Goal: Task Accomplishment & Management: Manage account settings

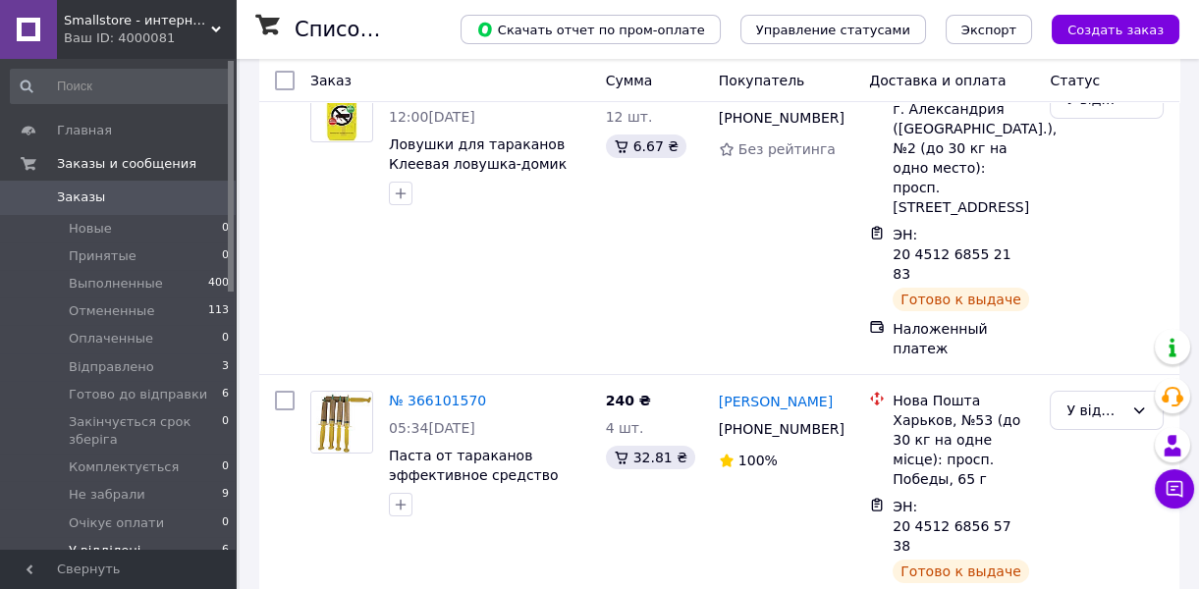
scroll to position [577, 0]
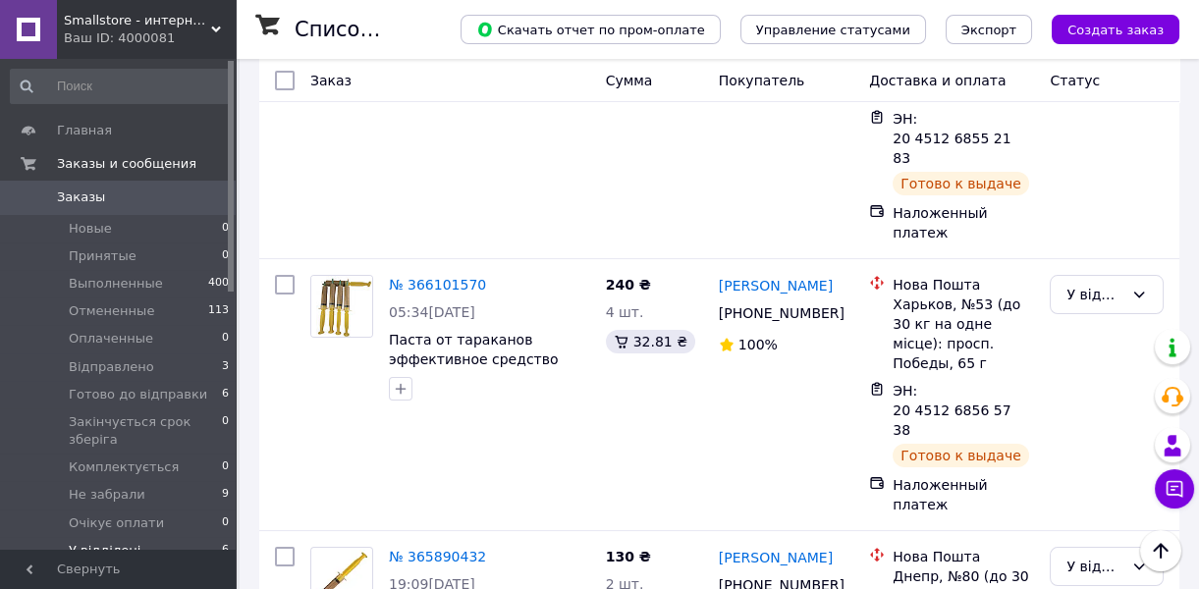
click at [1083, 367] on li "Выполнен" at bounding box center [1107, 370] width 112 height 35
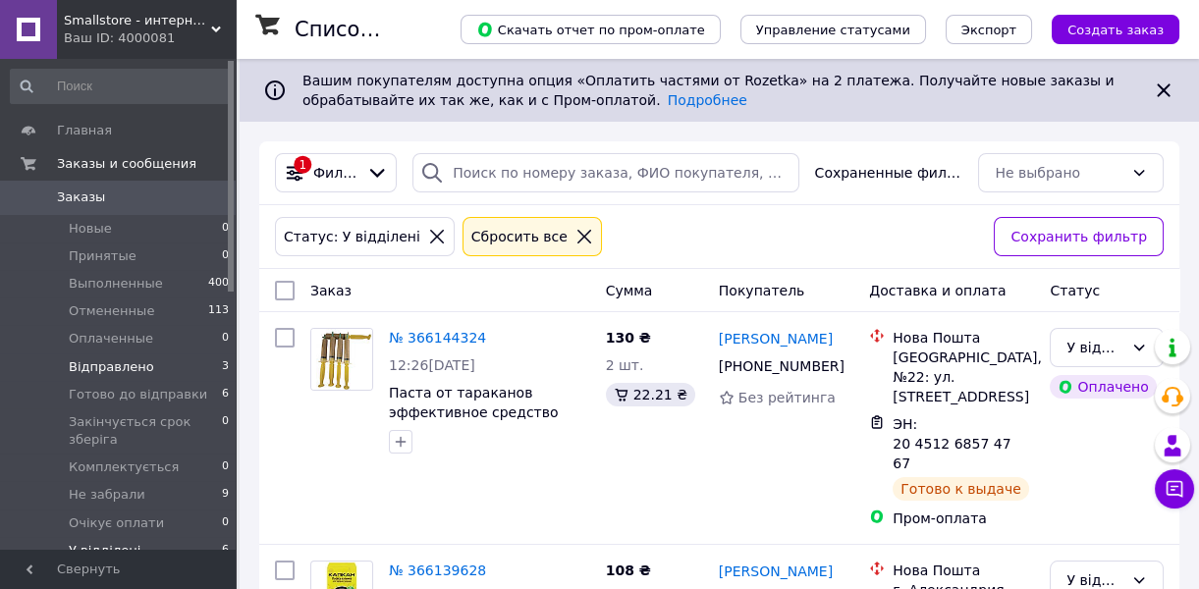
click at [147, 364] on li "Відправлено 3" at bounding box center [120, 367] width 241 height 27
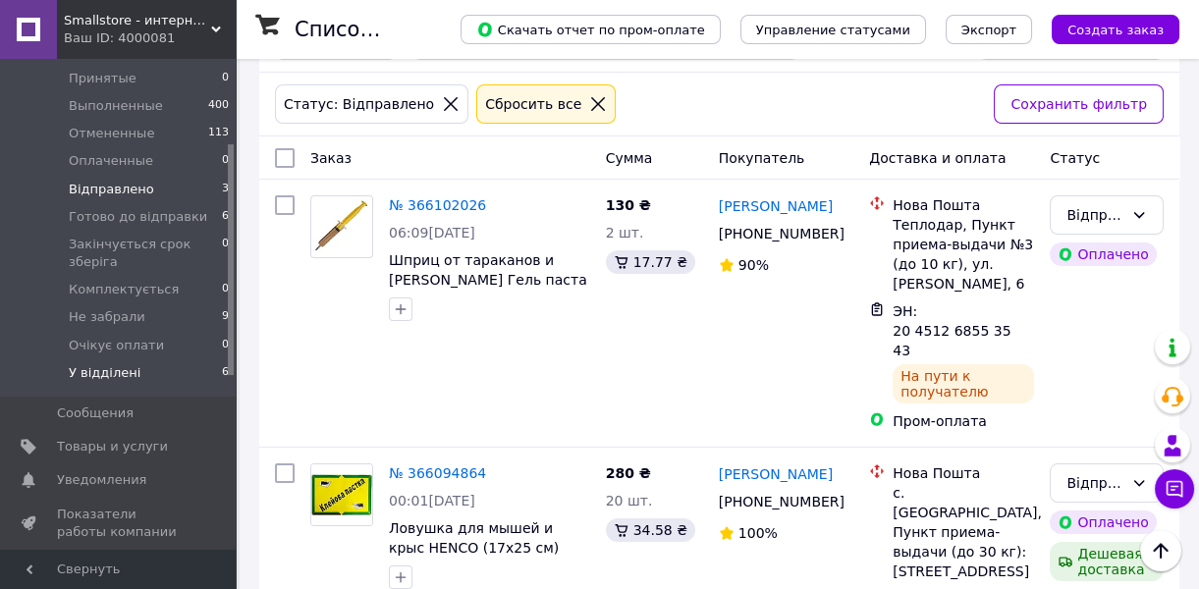
scroll to position [88, 0]
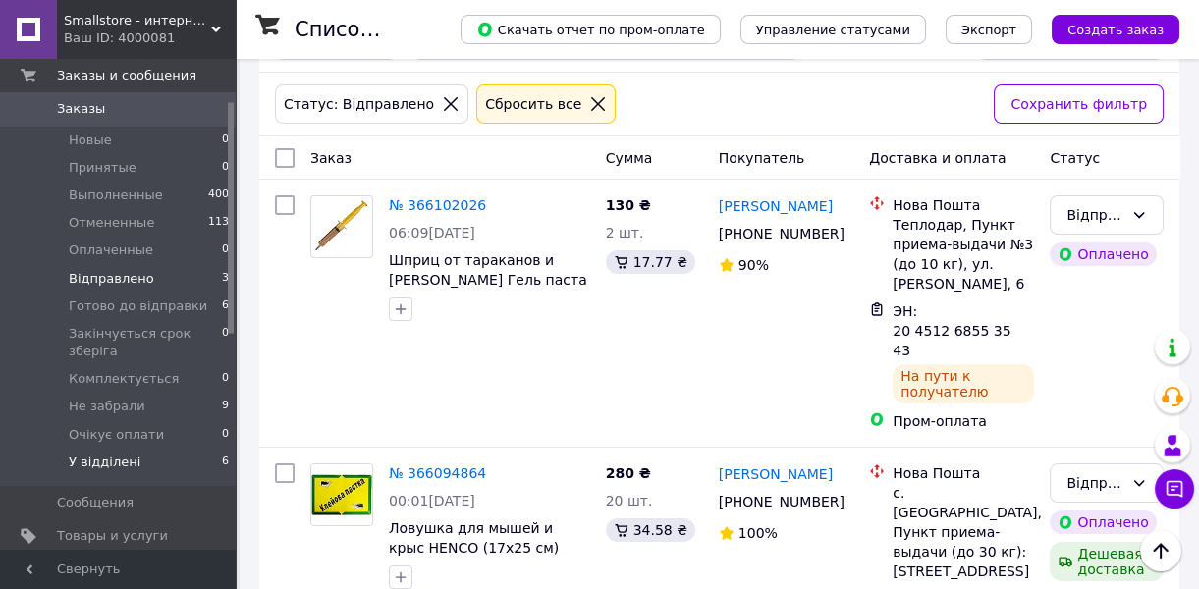
click at [126, 468] on span "У відділені" at bounding box center [105, 463] width 72 height 18
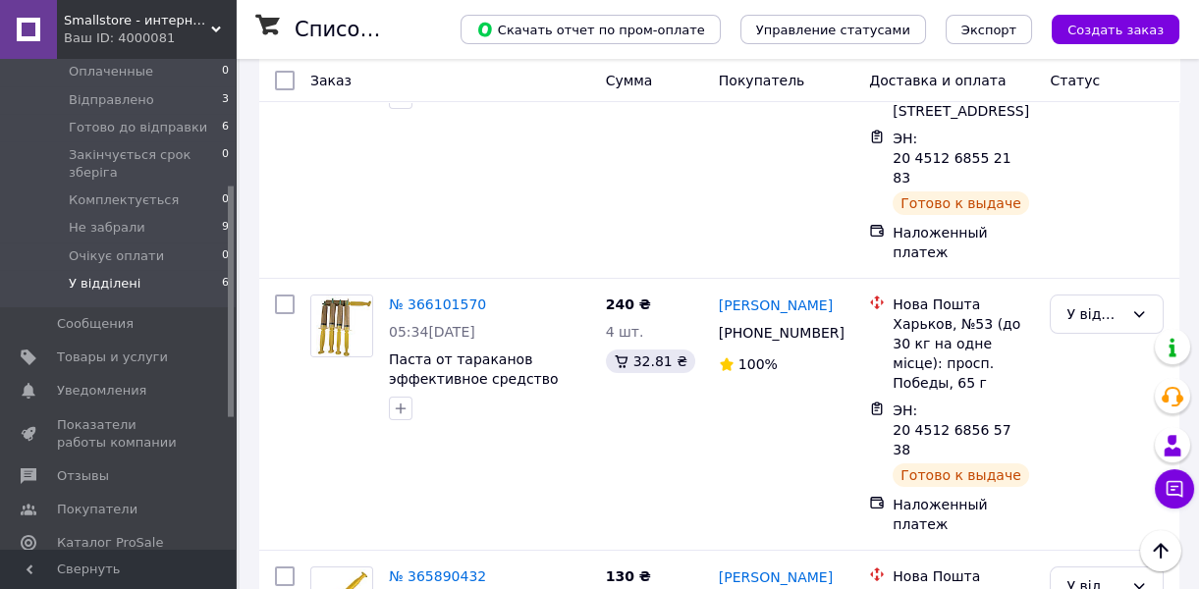
scroll to position [446, 0]
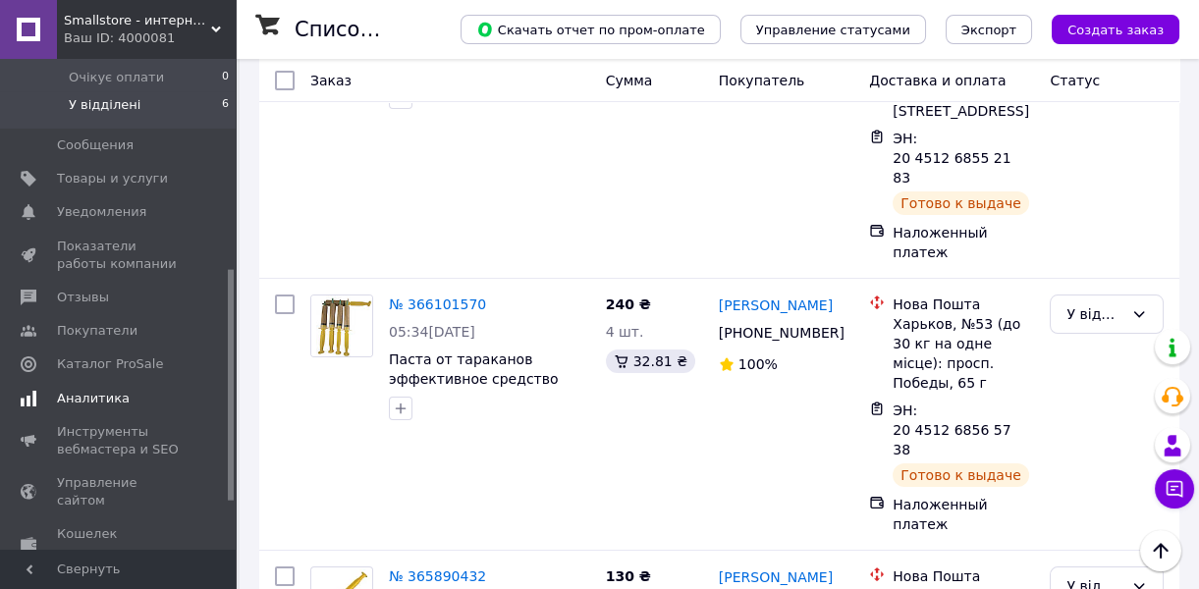
click at [114, 405] on span "Аналитика" at bounding box center [93, 399] width 73 height 18
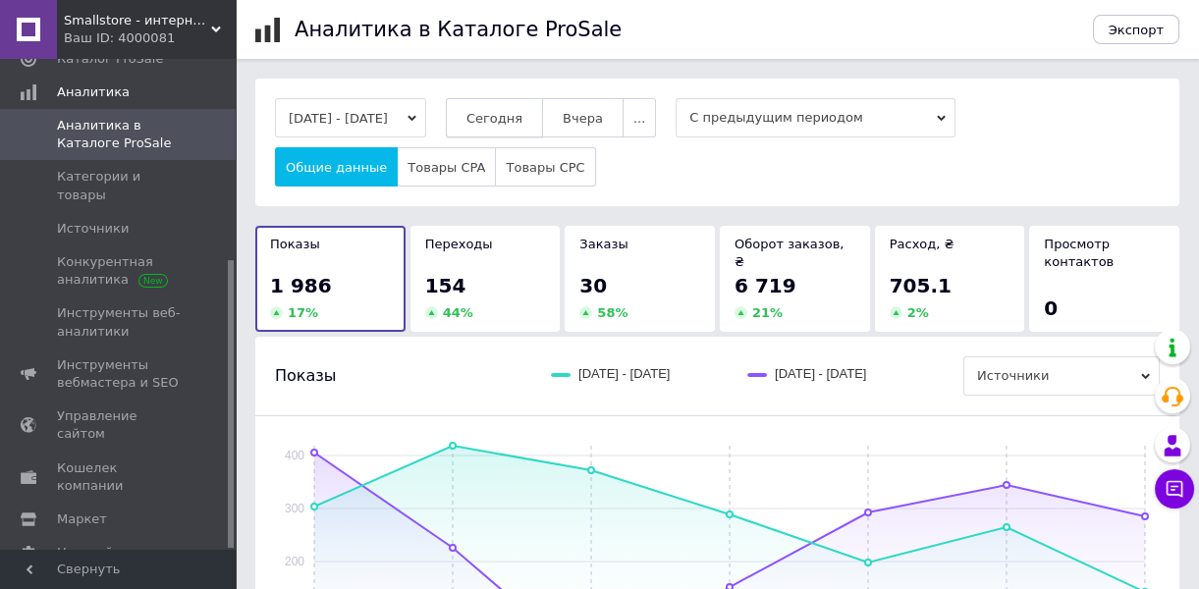
click at [519, 125] on span "Сегодня" at bounding box center [494, 118] width 56 height 15
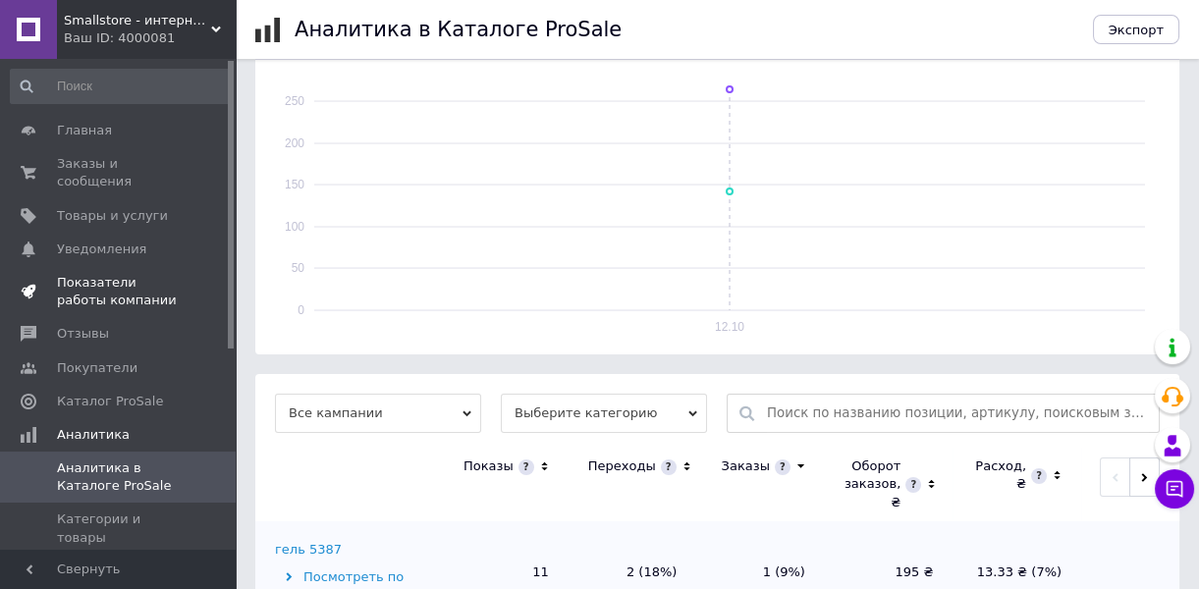
click at [147, 279] on span "Показатели работы компании" at bounding box center [119, 291] width 125 height 35
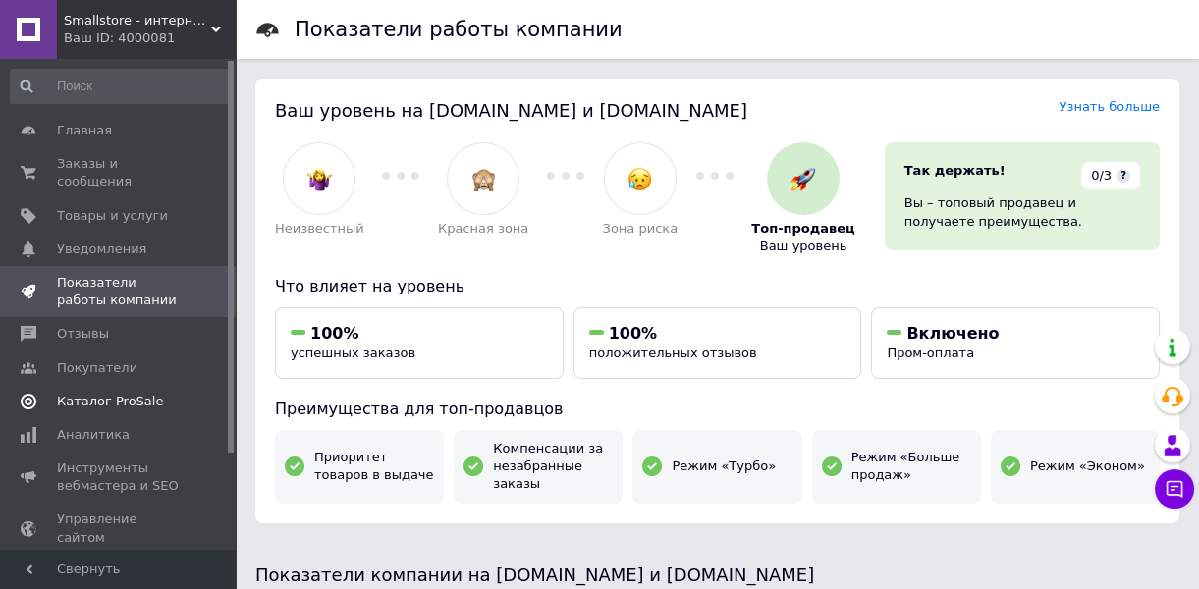
click at [148, 393] on link "Каталог ProSale" at bounding box center [120, 401] width 241 height 33
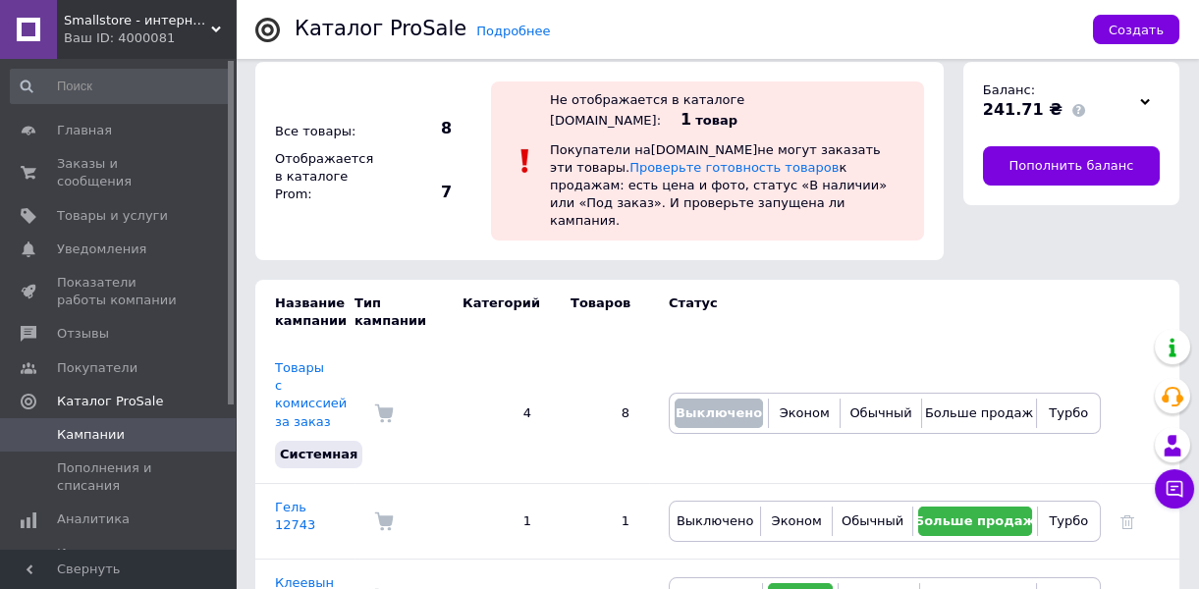
scroll to position [10, 0]
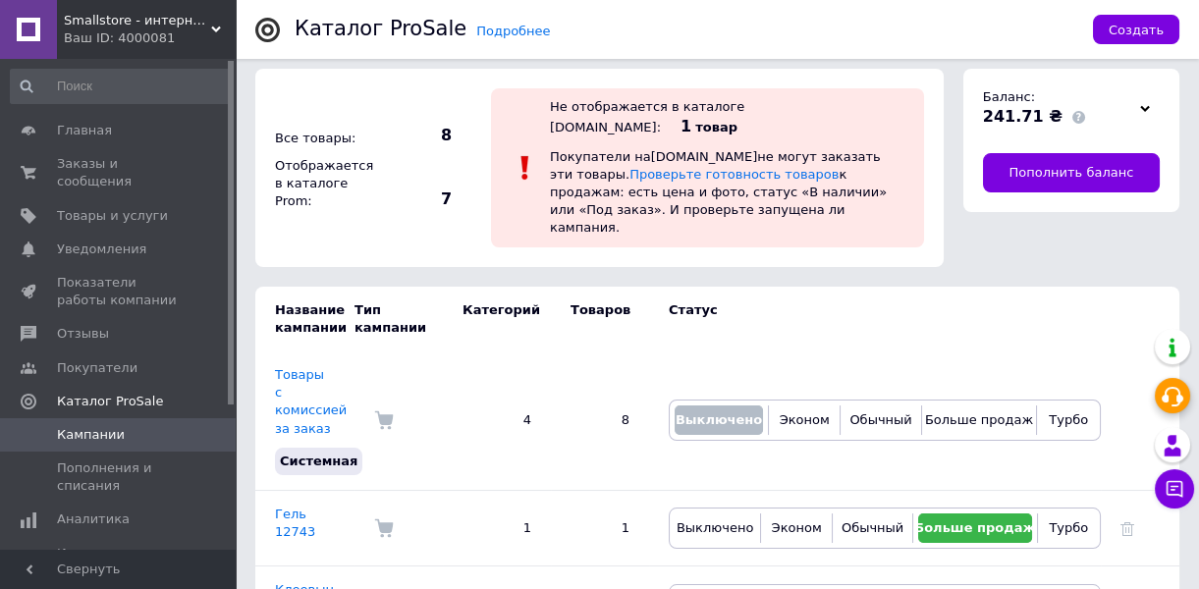
click at [1169, 408] on div at bounding box center [1172, 395] width 35 height 35
click at [1026, 114] on span "241.71 ₴" at bounding box center [1023, 116] width 80 height 19
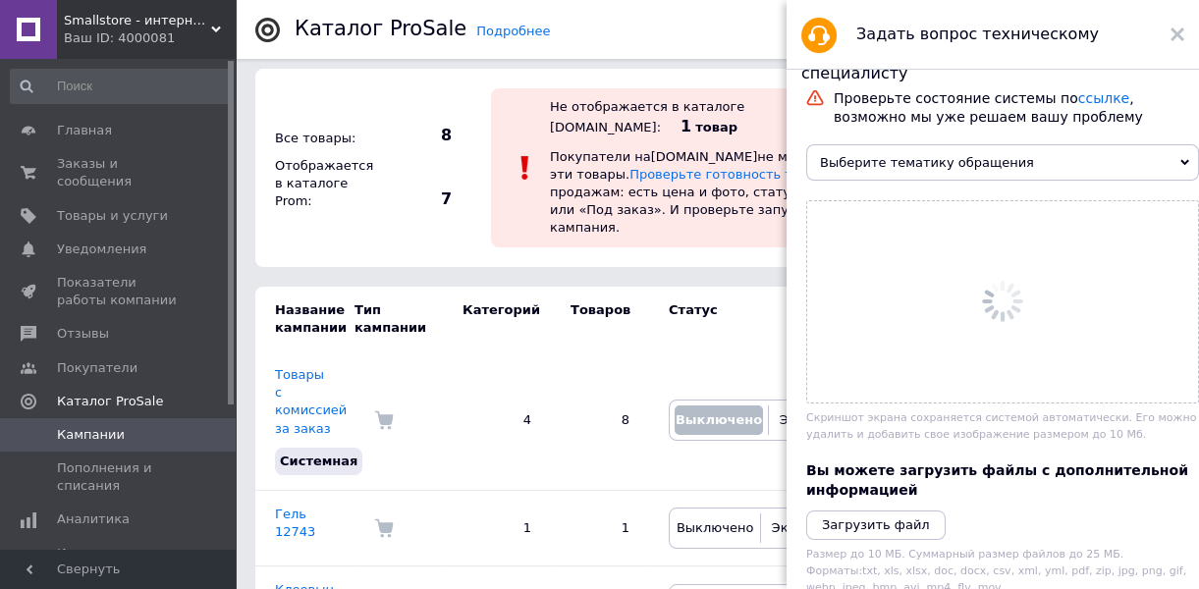
scroll to position [6, 0]
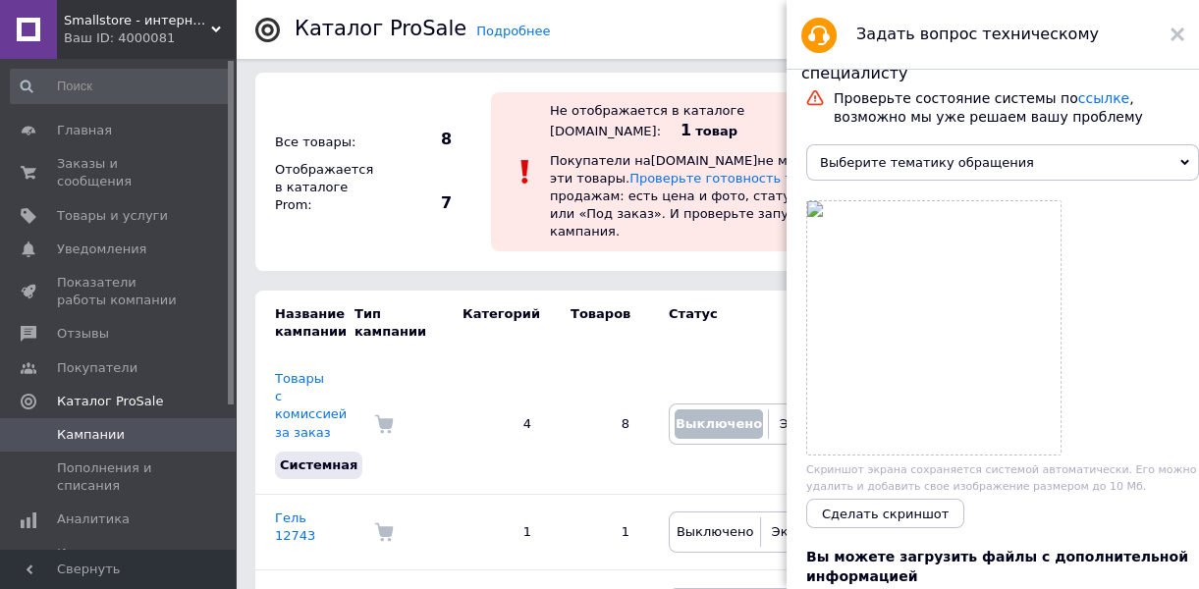
click at [964, 101] on div "Проверьте состояние системы по ссылке , возможно мы уже решаем вашу проблему" at bounding box center [1016, 106] width 375 height 45
click at [1078, 96] on link "ссылке" at bounding box center [1103, 98] width 51 height 16
click at [1178, 37] on use at bounding box center [1178, 34] width 14 height 14
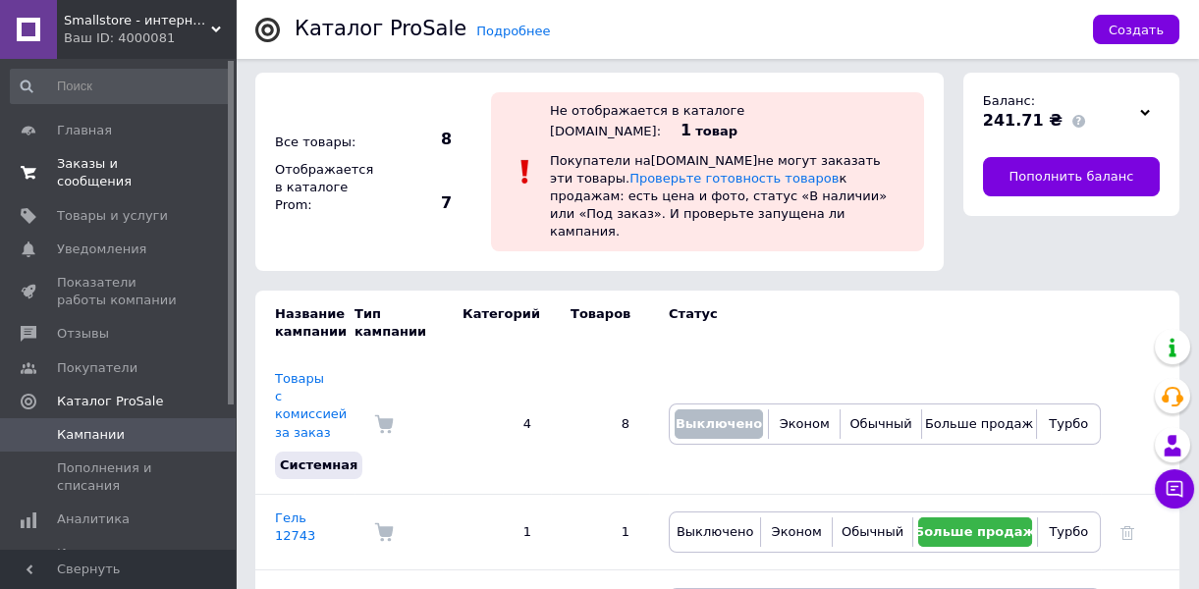
click at [104, 160] on span "Заказы и сообщения" at bounding box center [119, 172] width 125 height 35
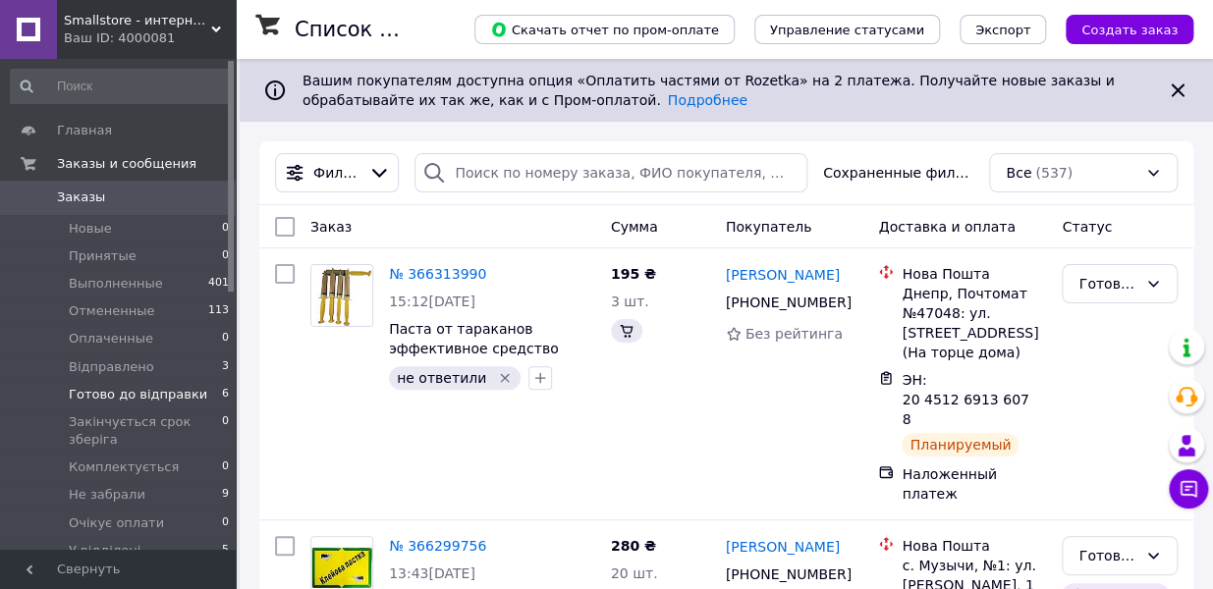
click at [152, 392] on span "Готово до відправки" at bounding box center [138, 395] width 138 height 18
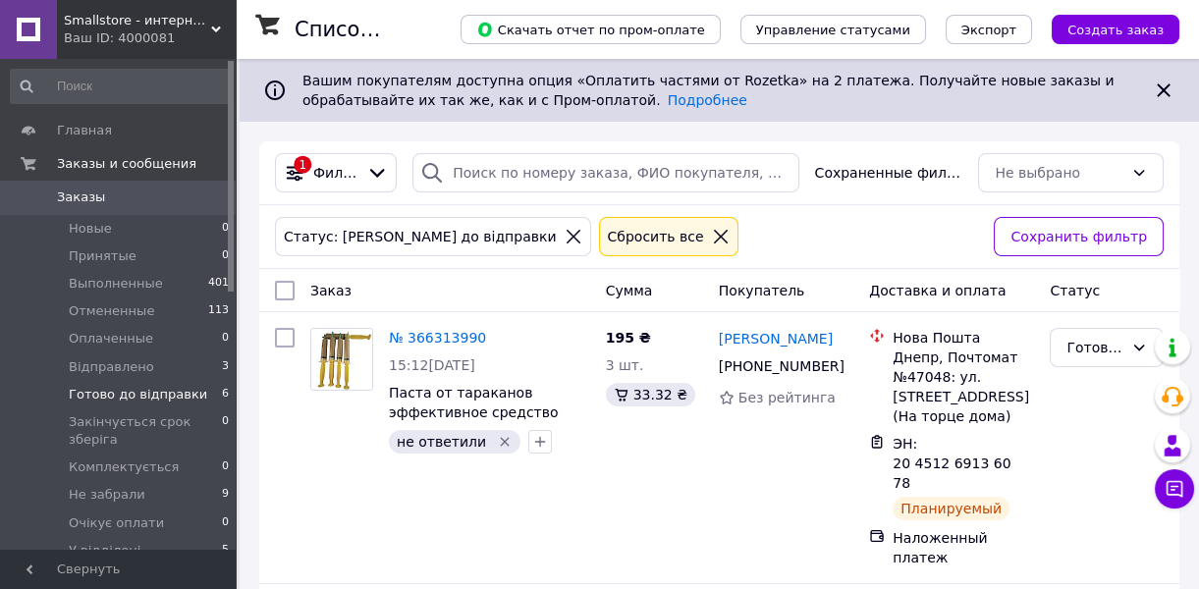
click at [278, 281] on input "checkbox" at bounding box center [285, 291] width 20 height 20
checkbox input "true"
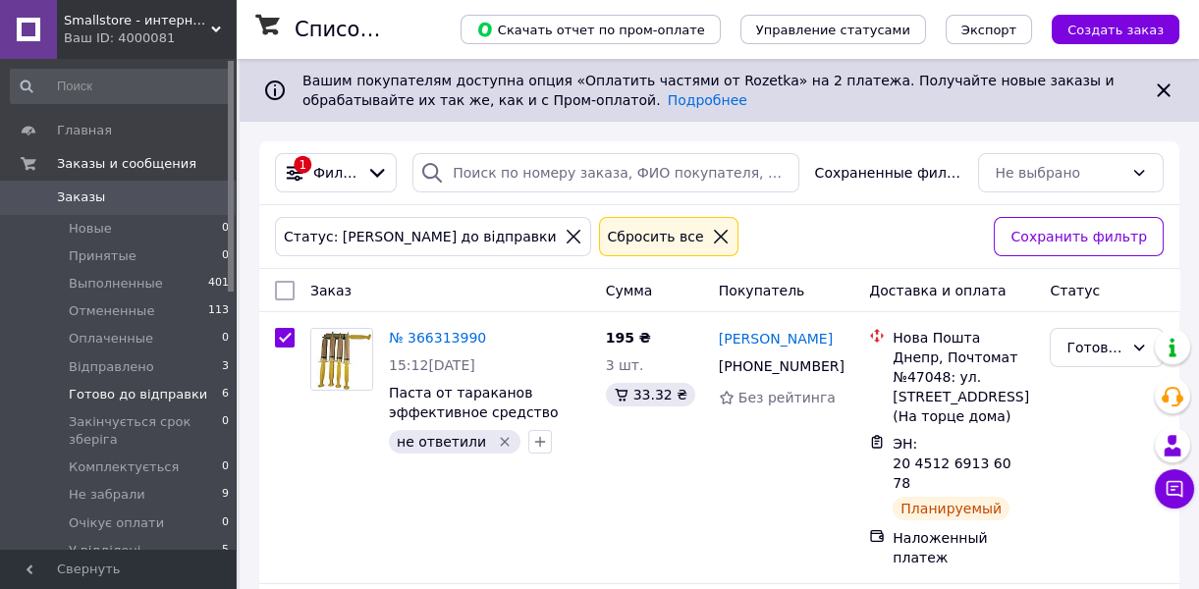
checkbox input "true"
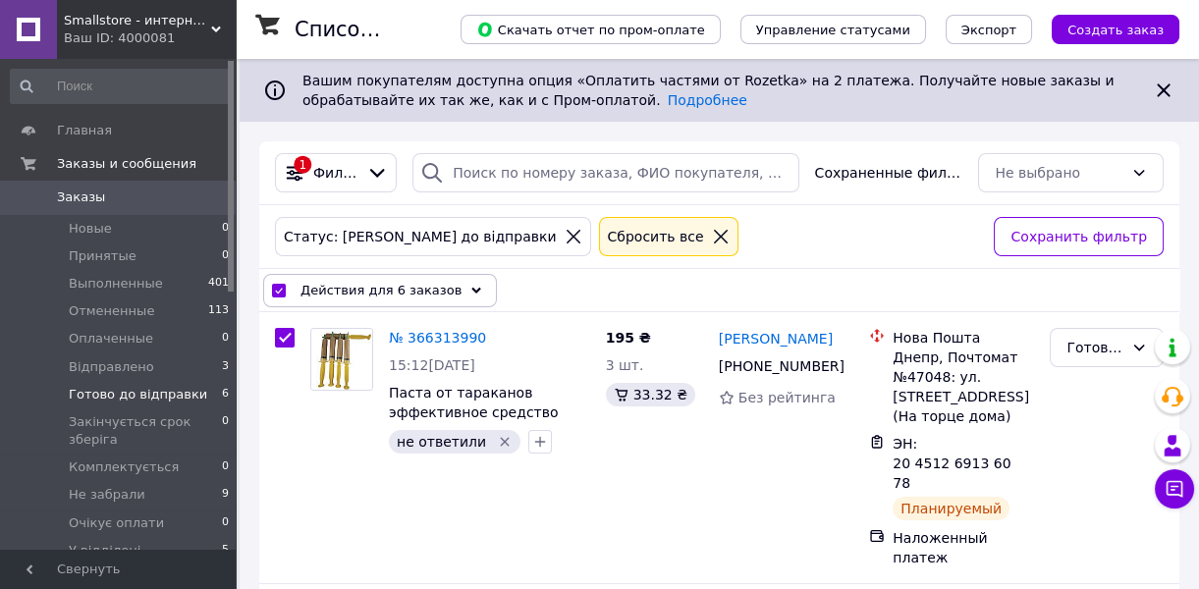
click at [282, 285] on input "checkbox" at bounding box center [278, 291] width 13 height 13
checkbox input "false"
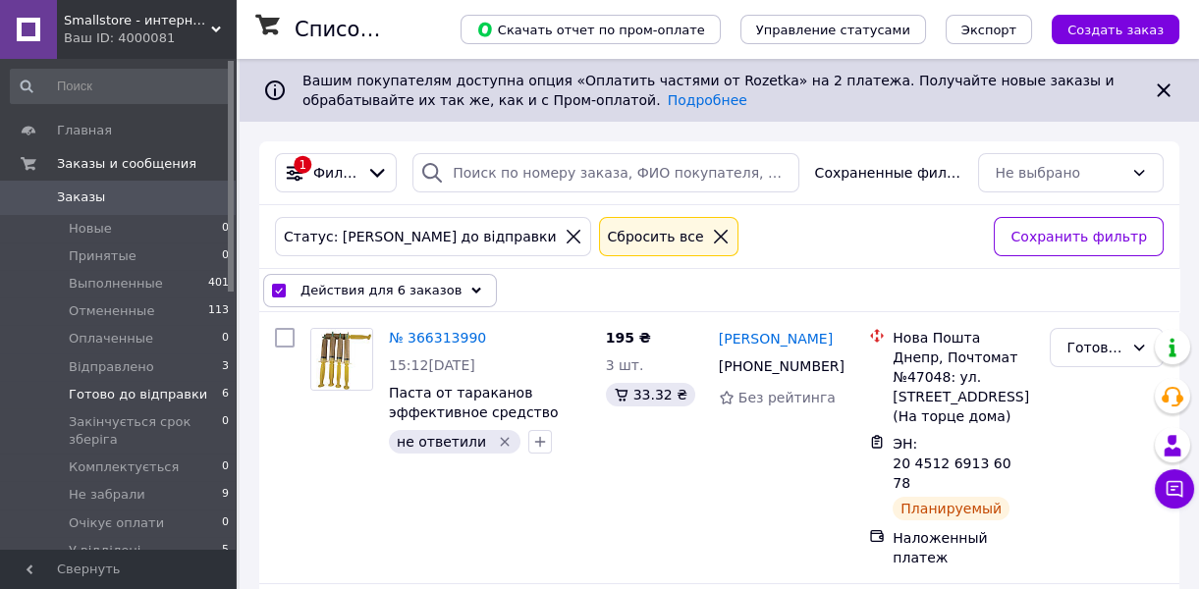
checkbox input "false"
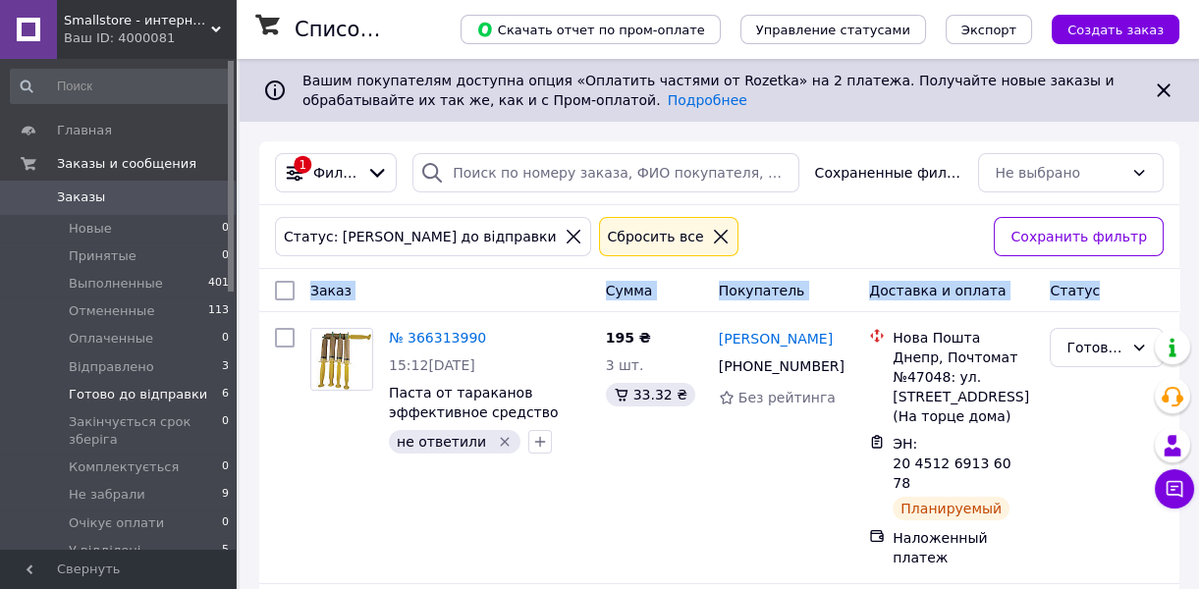
drag, startPoint x: 1198, startPoint y: 215, endPoint x: 1202, endPoint y: 244, distance: 28.7
drag, startPoint x: 1202, startPoint y: 244, endPoint x: 1177, endPoint y: 253, distance: 26.4
click at [1177, 281] on div "Заказ Сумма Покупатель Доставка и оплата Статус" at bounding box center [719, 291] width 920 height 20
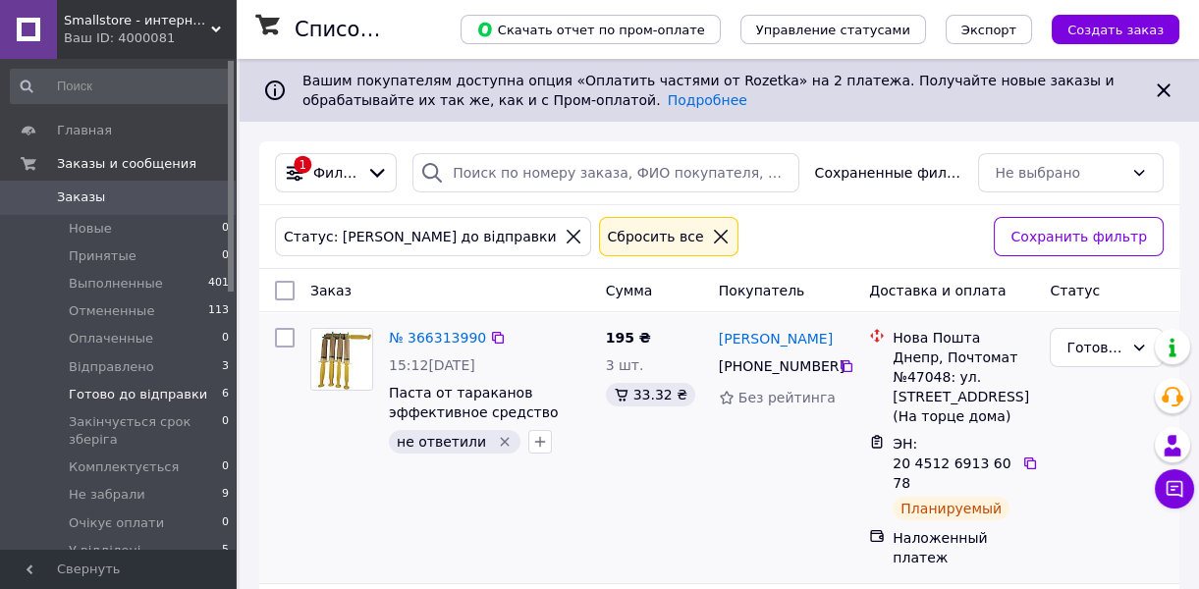
scroll to position [88, 0]
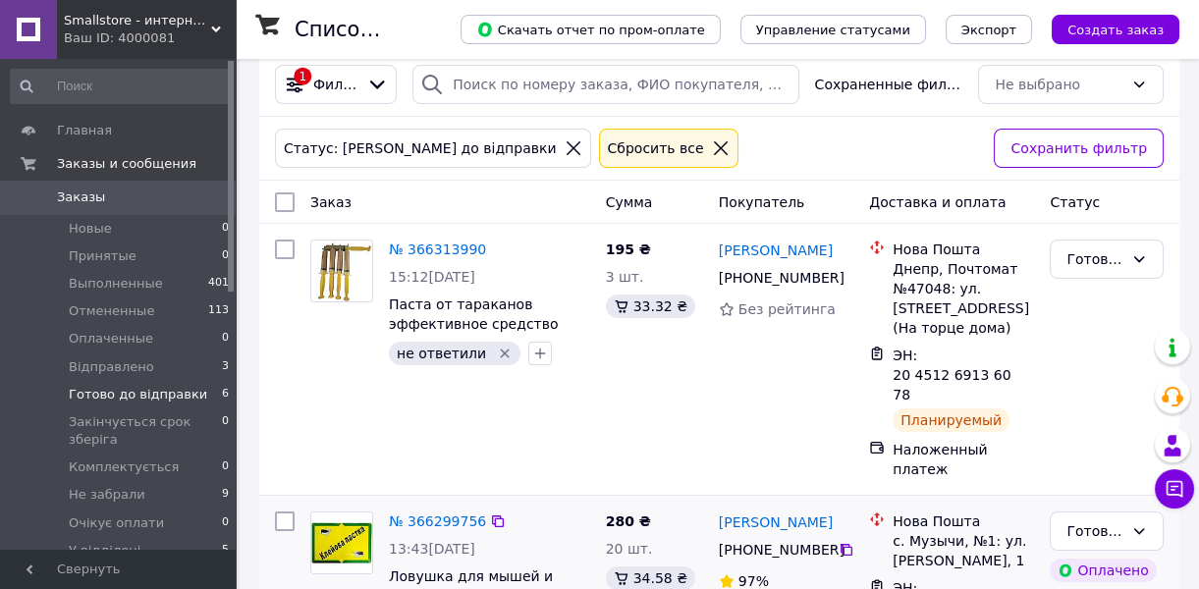
click at [284, 512] on input "checkbox" at bounding box center [285, 522] width 20 height 20
checkbox input "true"
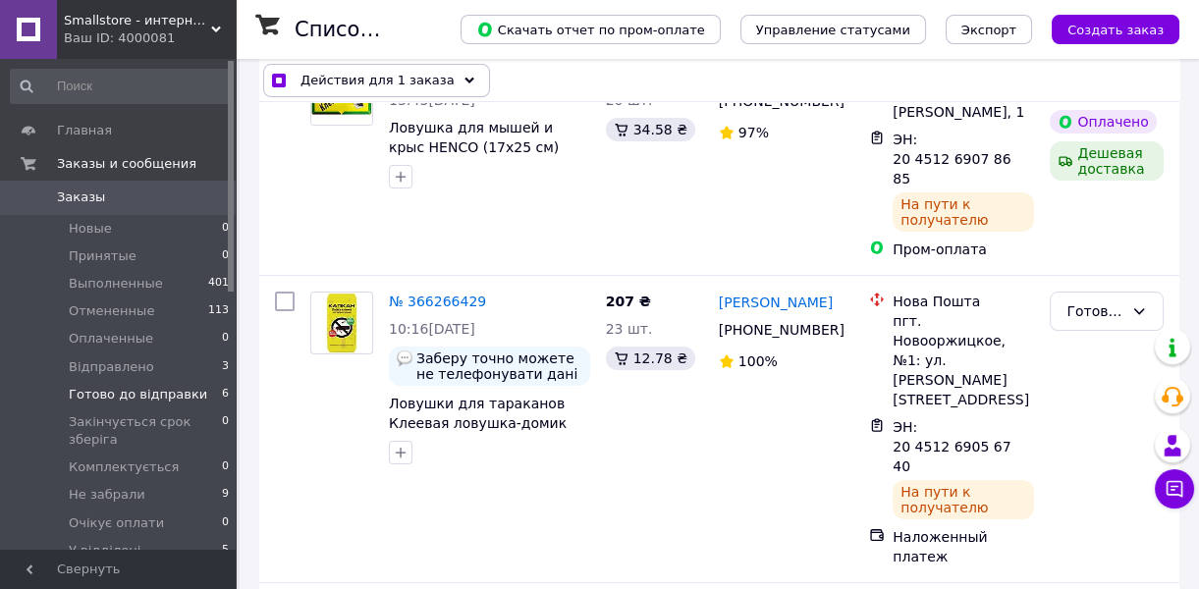
scroll to position [589, 0]
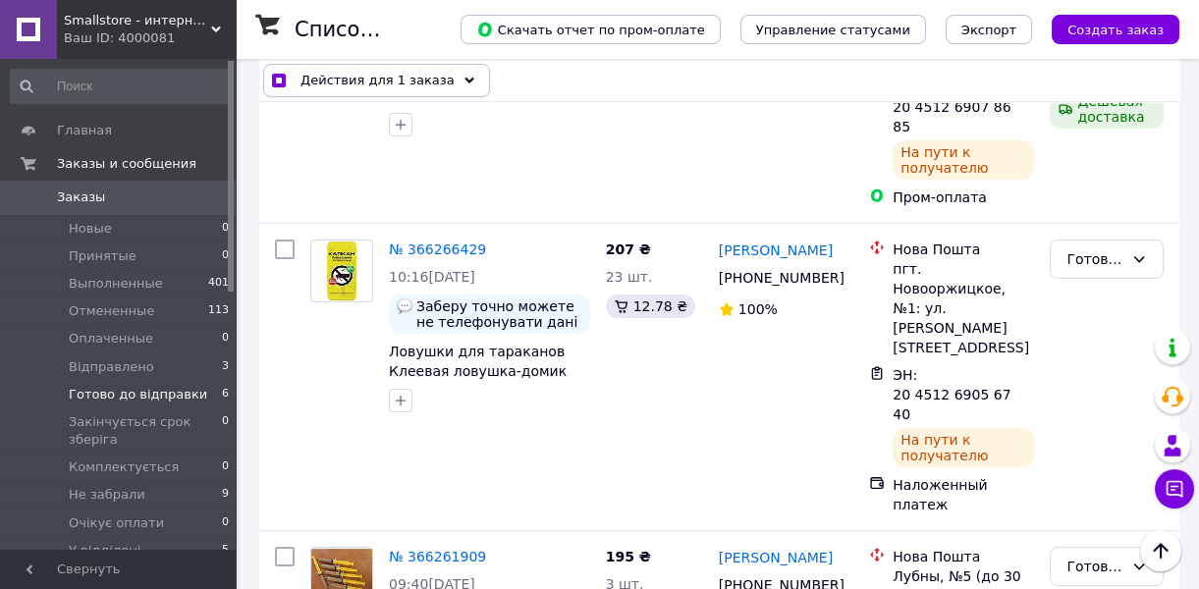
checkbox input "true"
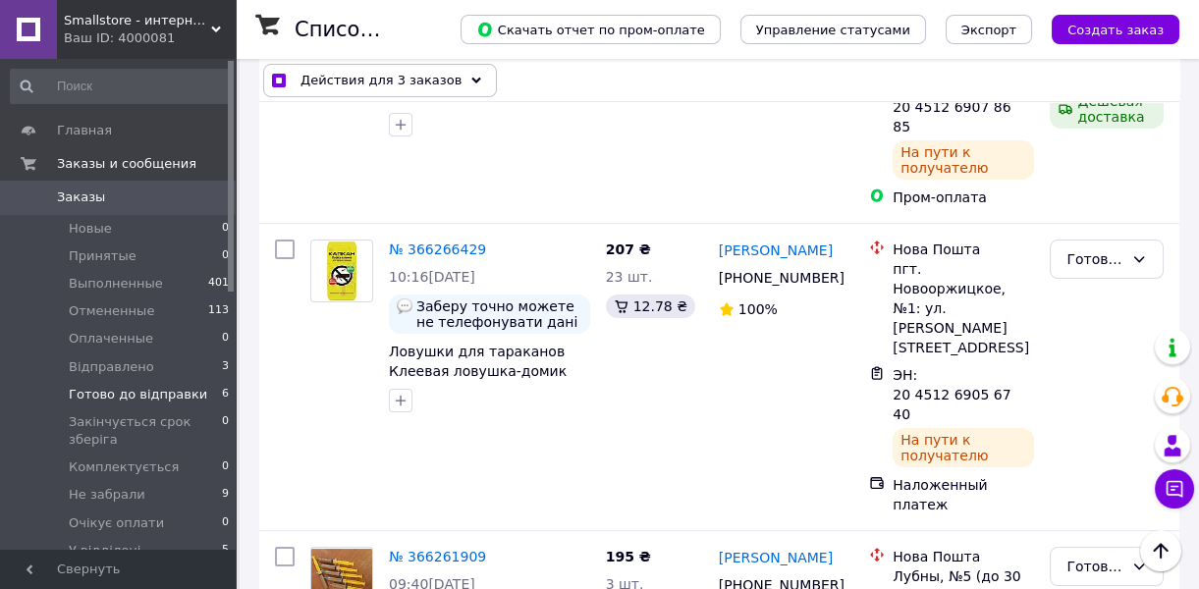
click at [1197, 376] on div "Список заказов Скачать отчет по пром-оплате Управление статусами Экспорт Создат…" at bounding box center [719, 471] width 959 height 2002
checkbox input "true"
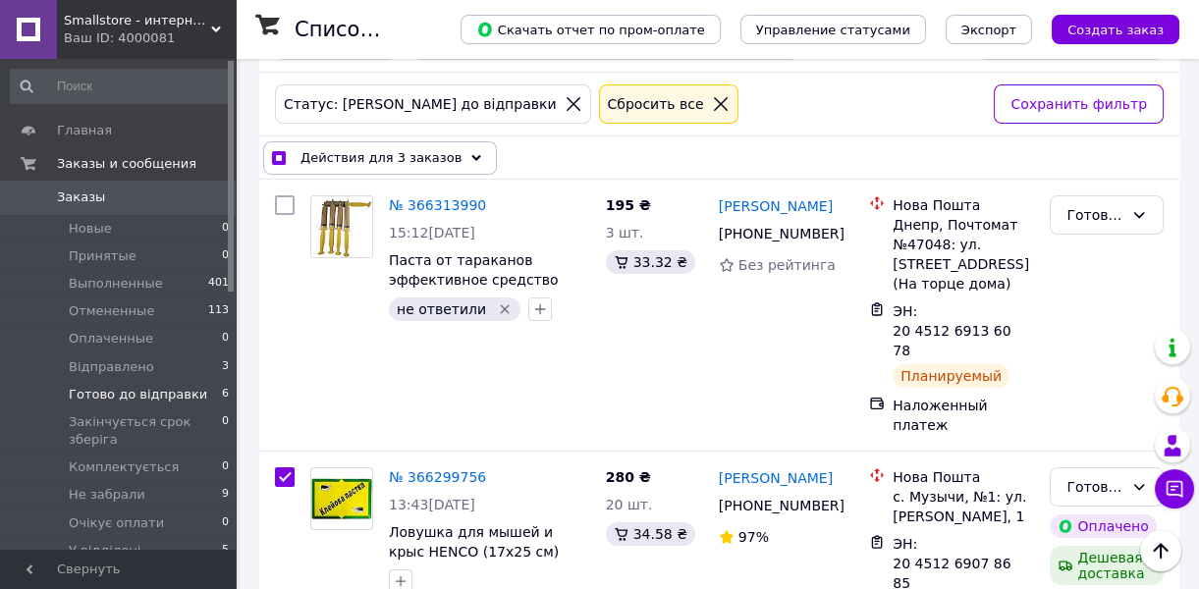
scroll to position [101, 0]
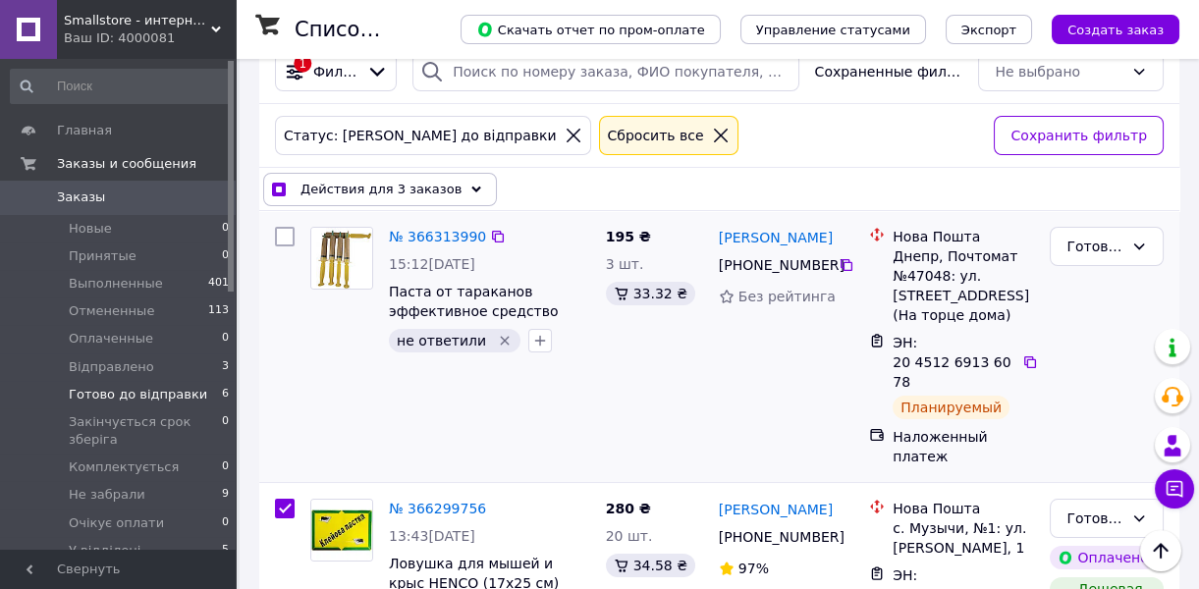
click at [285, 227] on input "checkbox" at bounding box center [285, 237] width 20 height 20
checkbox input "true"
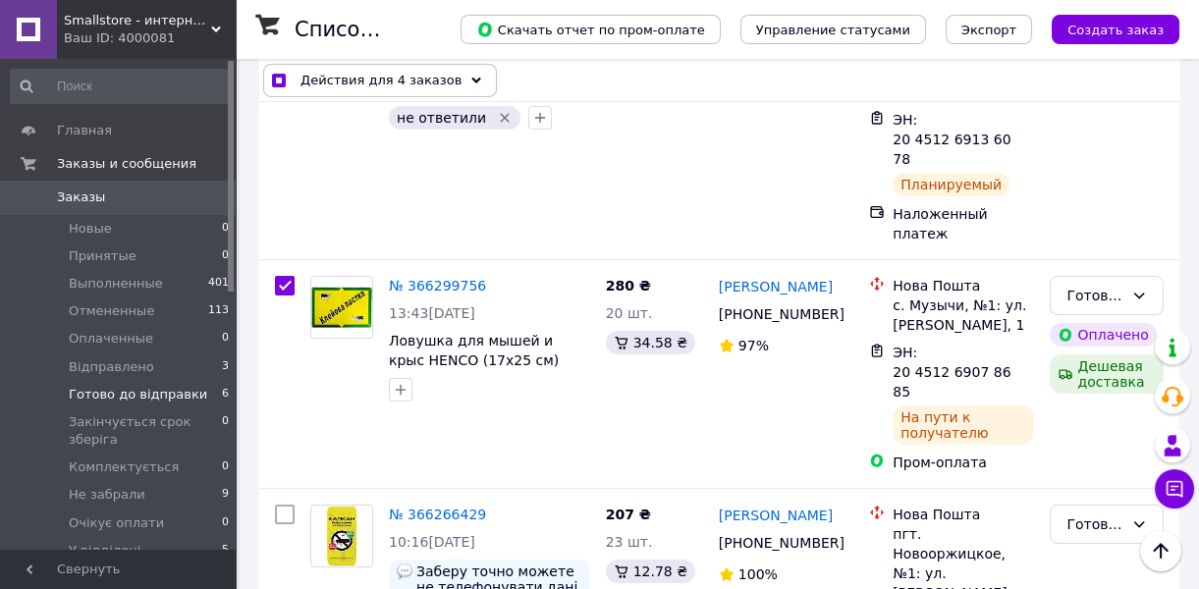
scroll to position [326, 0]
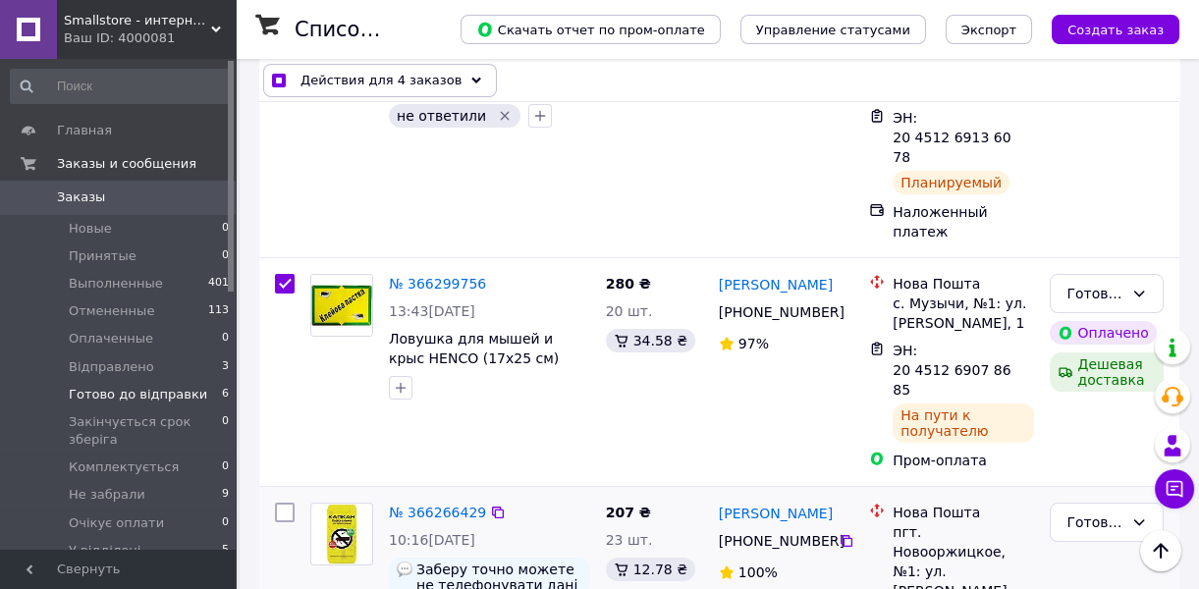
click at [287, 503] on input "checkbox" at bounding box center [285, 513] width 20 height 20
checkbox input "true"
drag, startPoint x: 409, startPoint y: 253, endPoint x: 397, endPoint y: 245, distance: 15.5
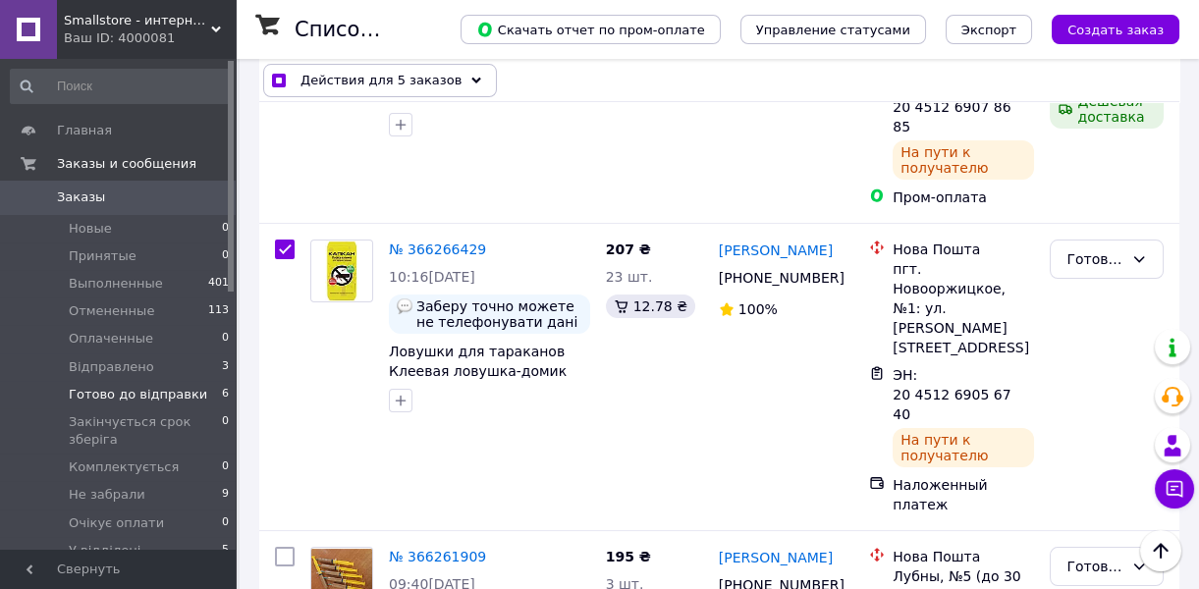
scroll to position [411, 0]
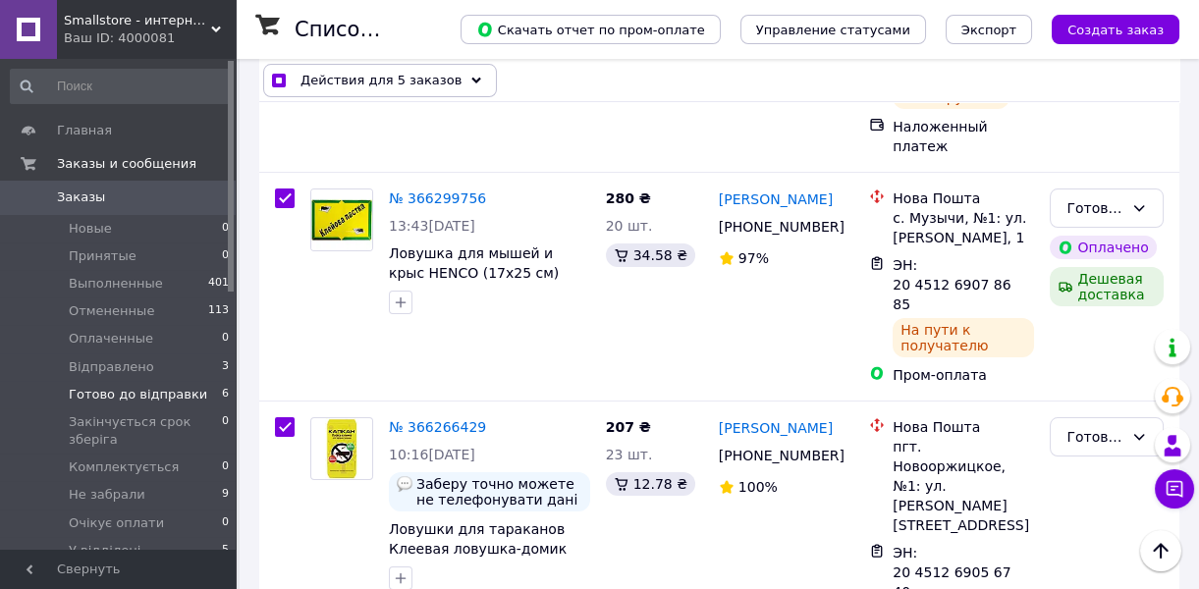
drag, startPoint x: 285, startPoint y: 328, endPoint x: 315, endPoint y: 324, distance: 30.7
checkbox input "true"
drag, startPoint x: 410, startPoint y: 332, endPoint x: 400, endPoint y: 328, distance: 11.5
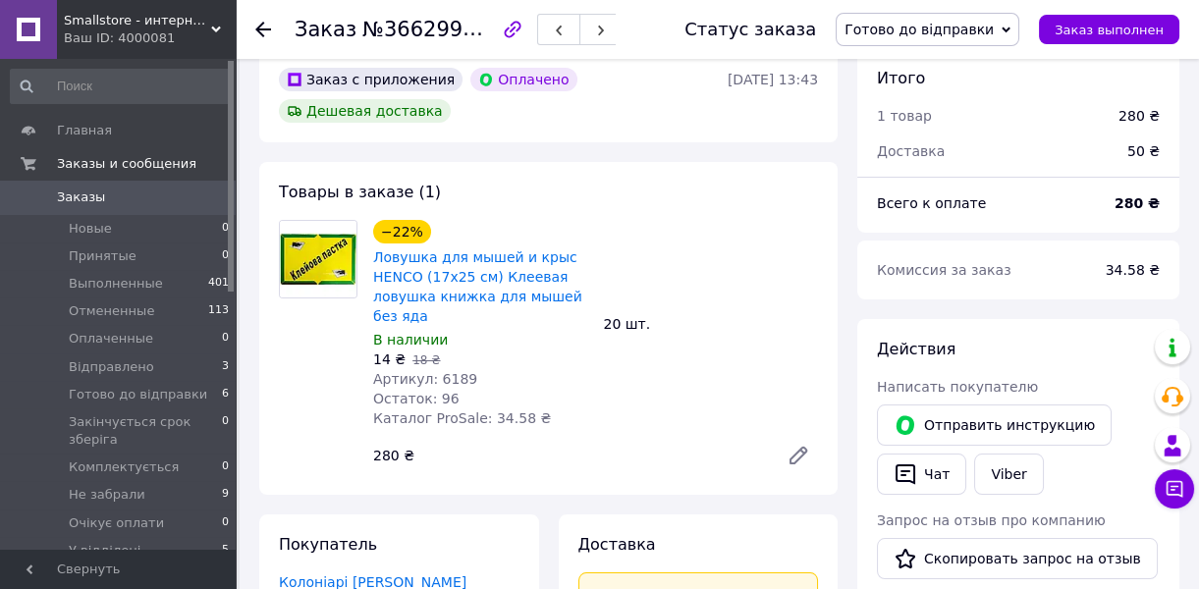
scroll to position [356, 0]
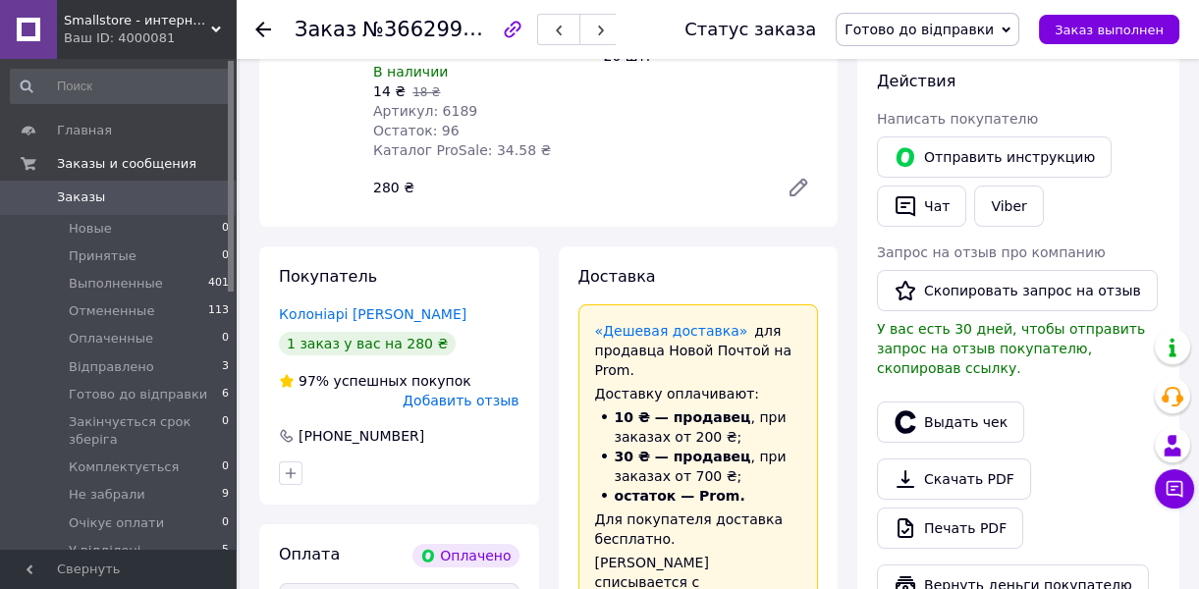
scroll to position [625, 0]
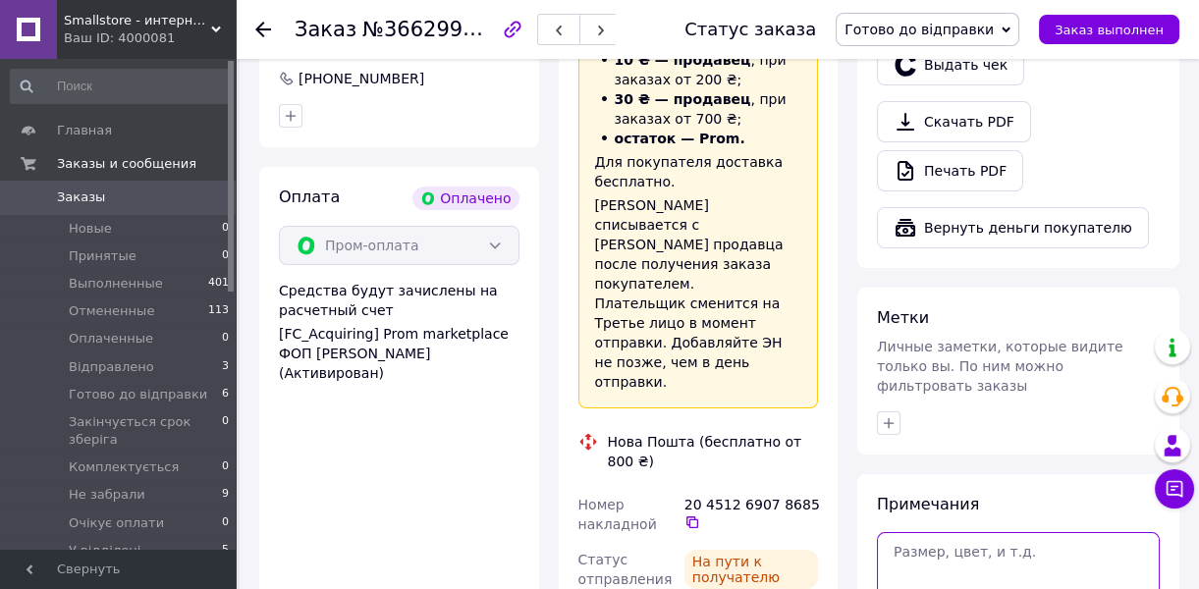
paste textarea "Чек № qcm4c17a4FU 12.10.2025 об 18-55-07 ОНЛАЙН"
type textarea "Чек № qcm4c17a4FU 12.10.2025 об 18-55-07 ОНЛАЙН"
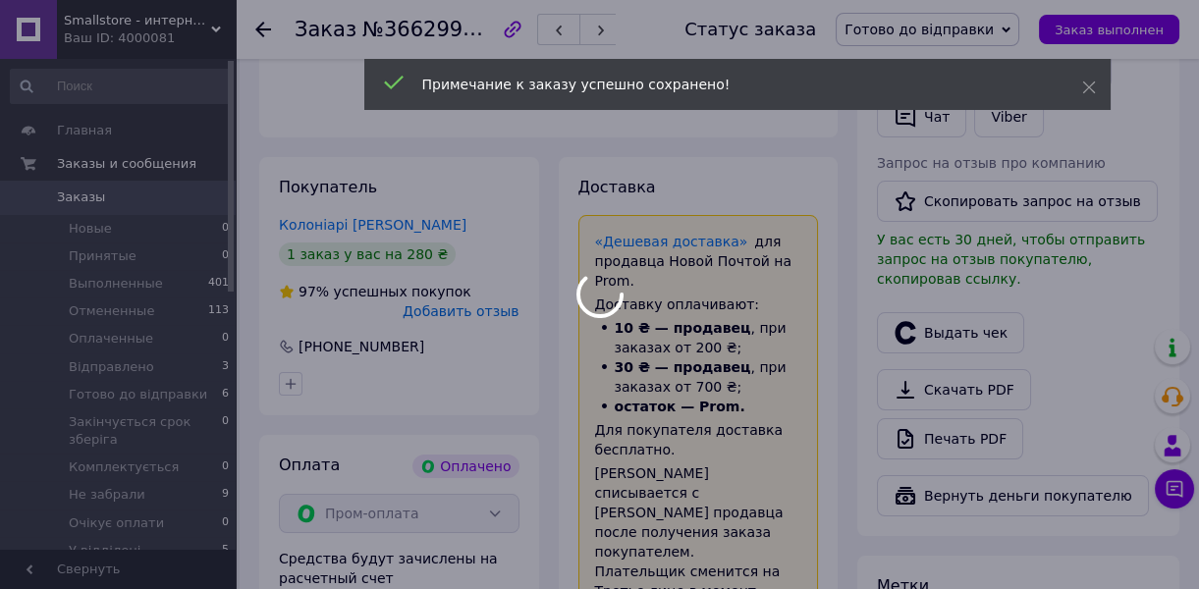
scroll to position [0, 0]
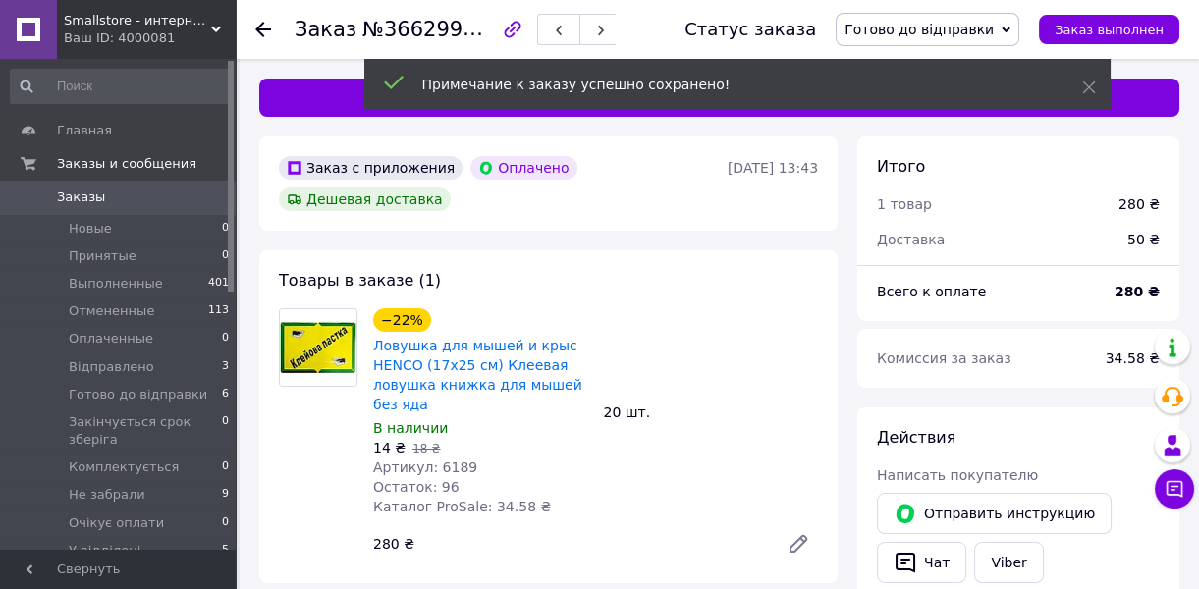
click at [1004, 36] on span "Готово до відправки" at bounding box center [928, 29] width 184 height 33
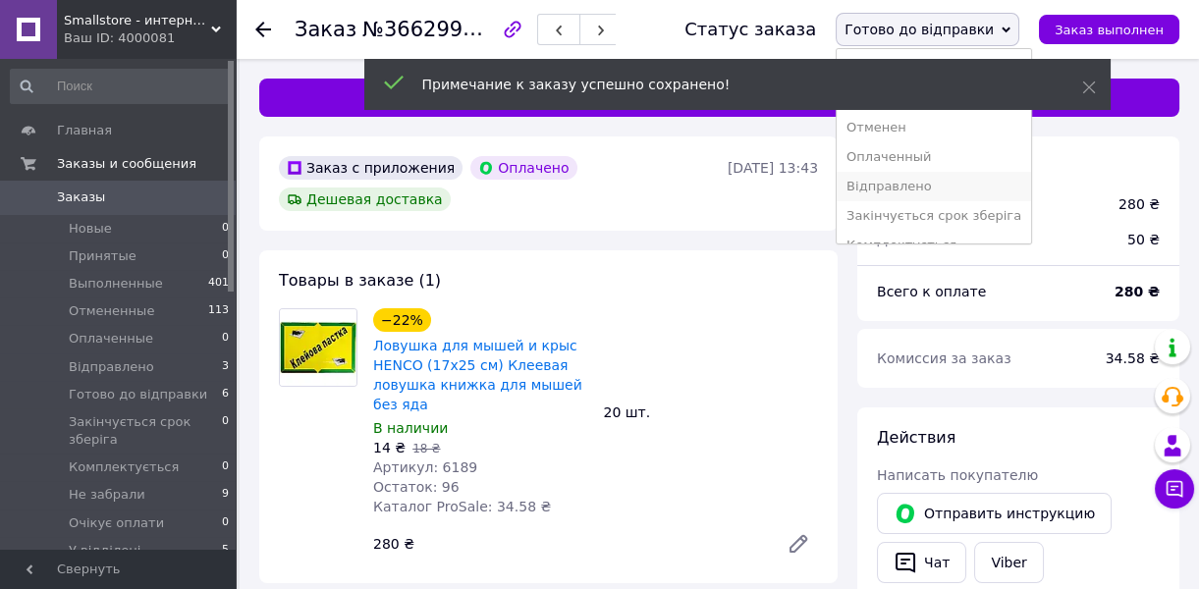
click at [996, 172] on li "Відправлено" at bounding box center [934, 186] width 194 height 29
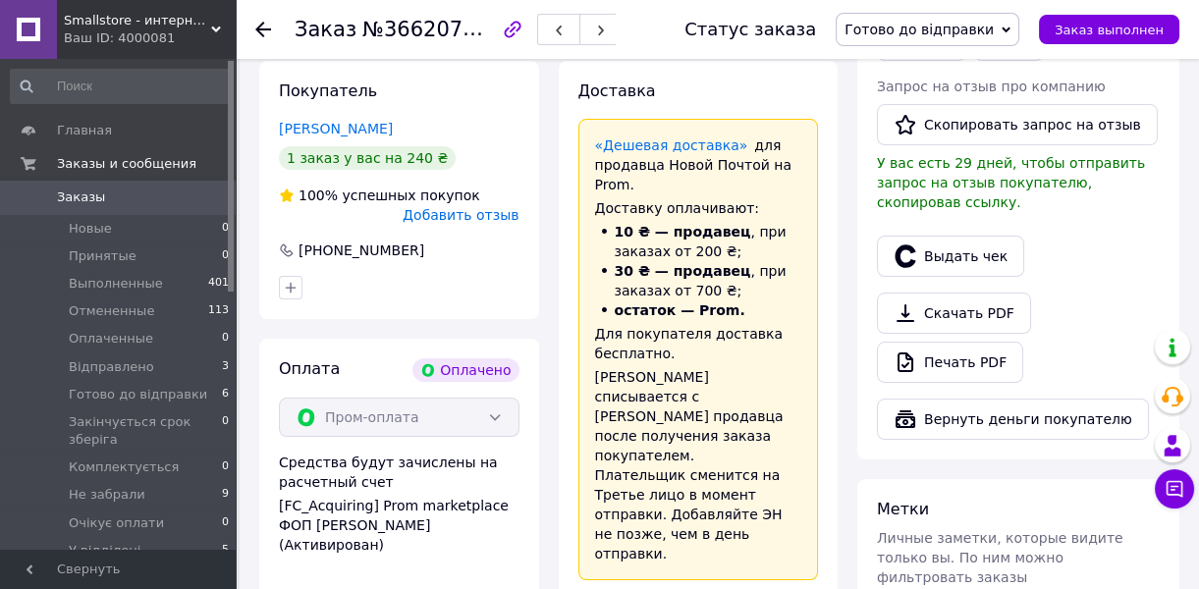
scroll to position [587, 0]
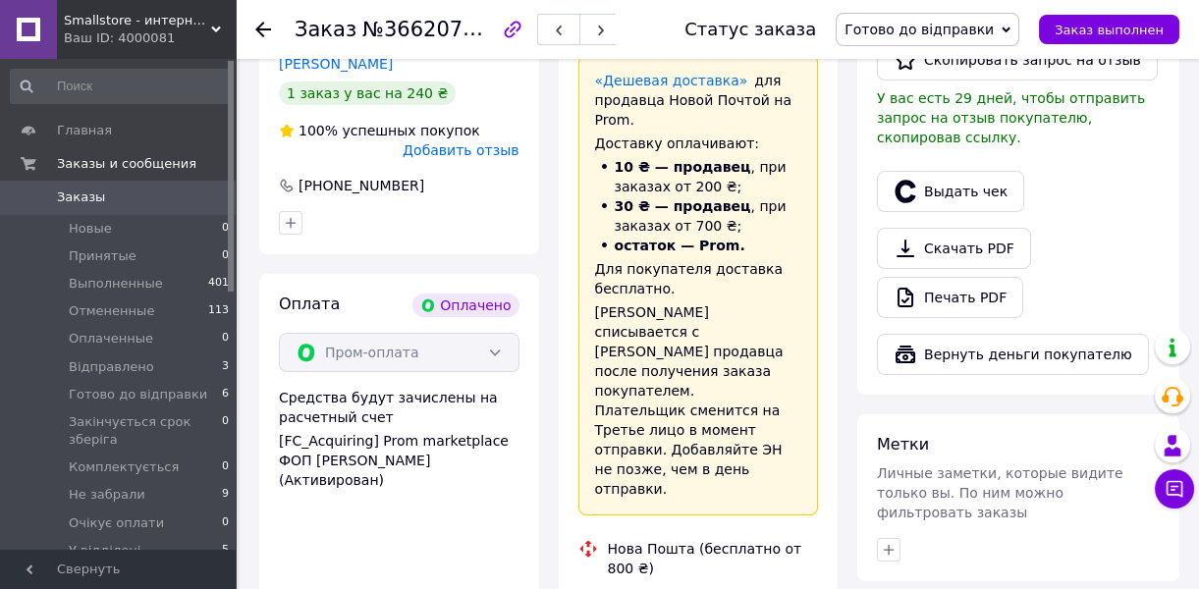
paste textarea "Чек № gBckeGD9Ofw 12.10.2025 об 18-56-13 ОНЛАЙН"
type textarea "Чек № gBckeGD9Ofw 12.10.2025 об 18-56-13 ОНЛАЙН"
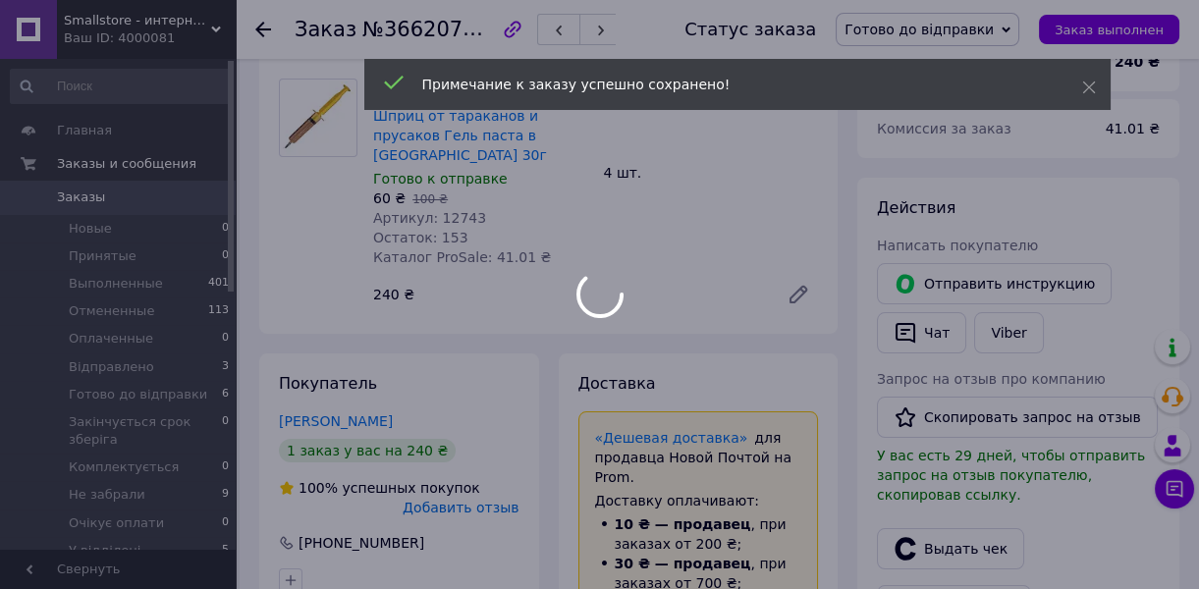
scroll to position [0, 0]
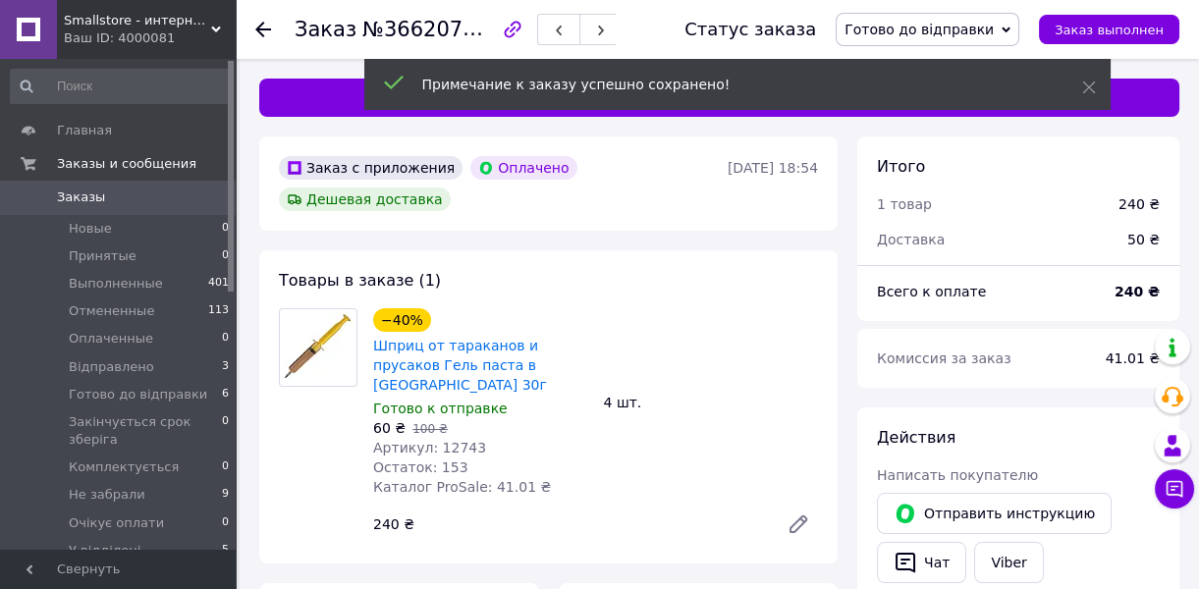
click at [1011, 27] on span "Готово до відправки" at bounding box center [928, 29] width 184 height 33
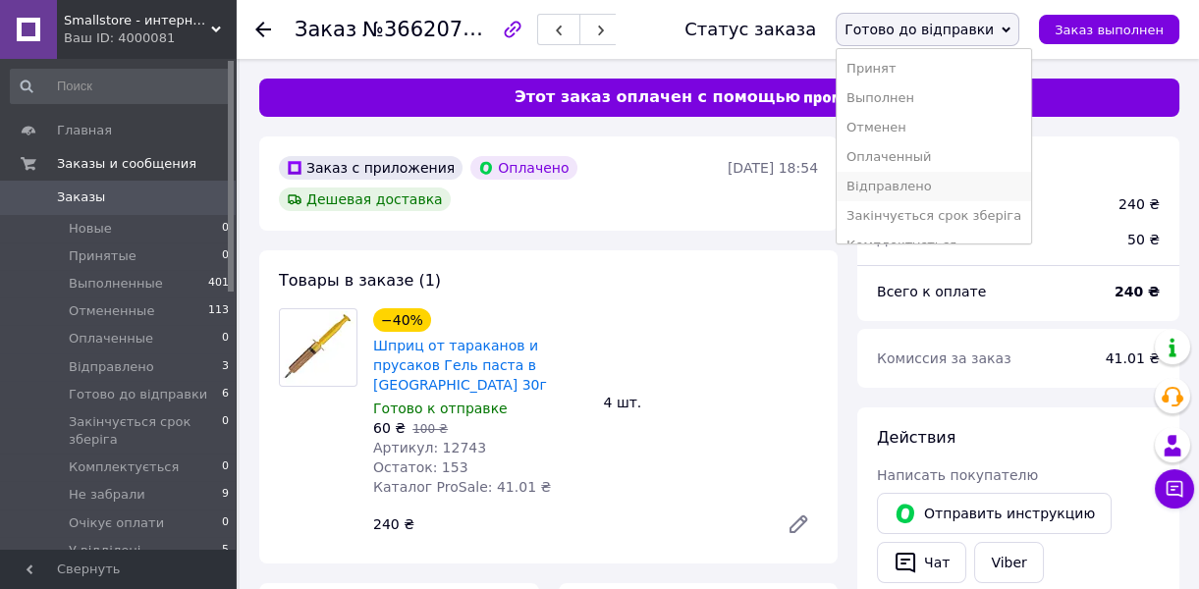
click at [991, 172] on li "Відправлено" at bounding box center [934, 186] width 194 height 29
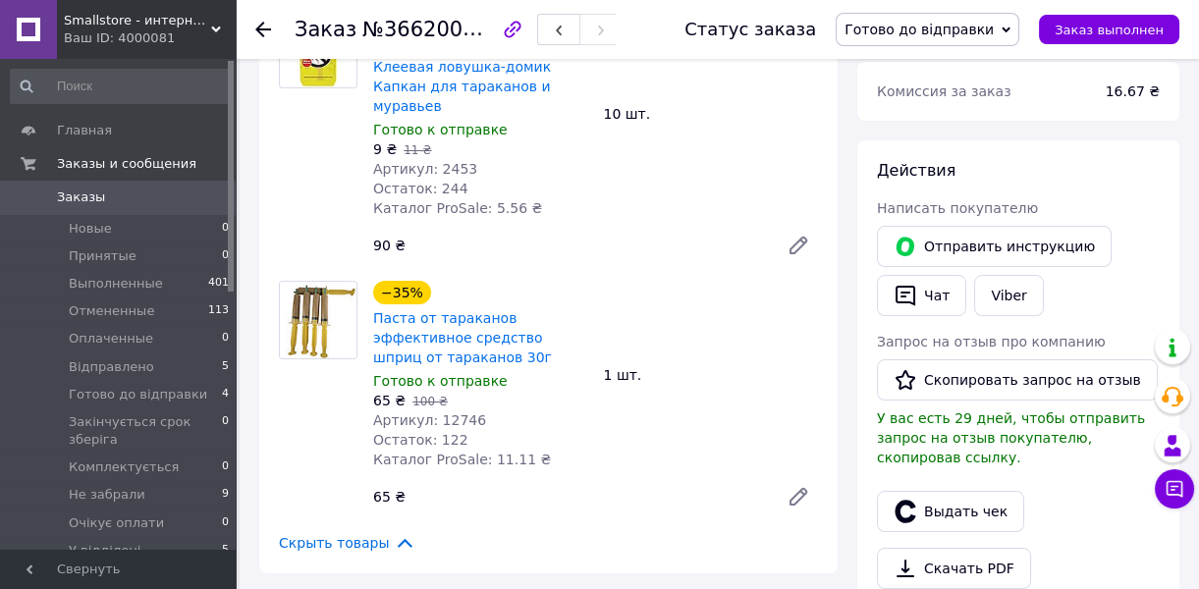
scroll to position [714, 0]
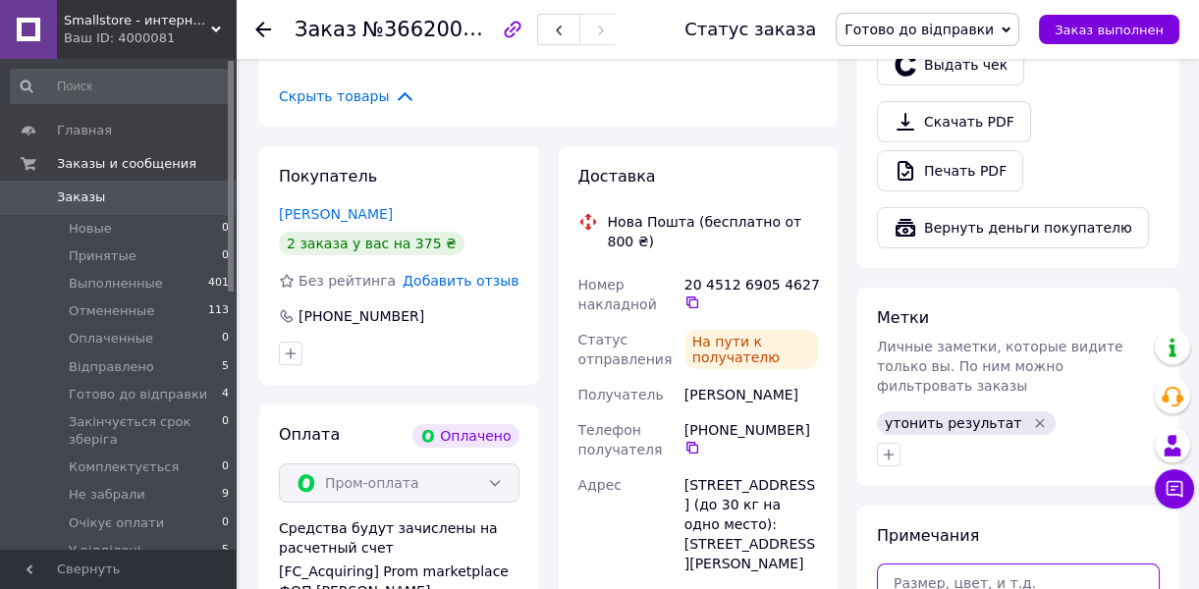
click at [981, 564] on textarea at bounding box center [1018, 596] width 283 height 65
paste textarea "Чек № ZDhSS405rtQ [DATE] об 18-57-43 ОНЛАЙН"
type textarea "Чек № ZDhSS405rtQ [DATE] об 18-57-43 ОНЛАЙН"
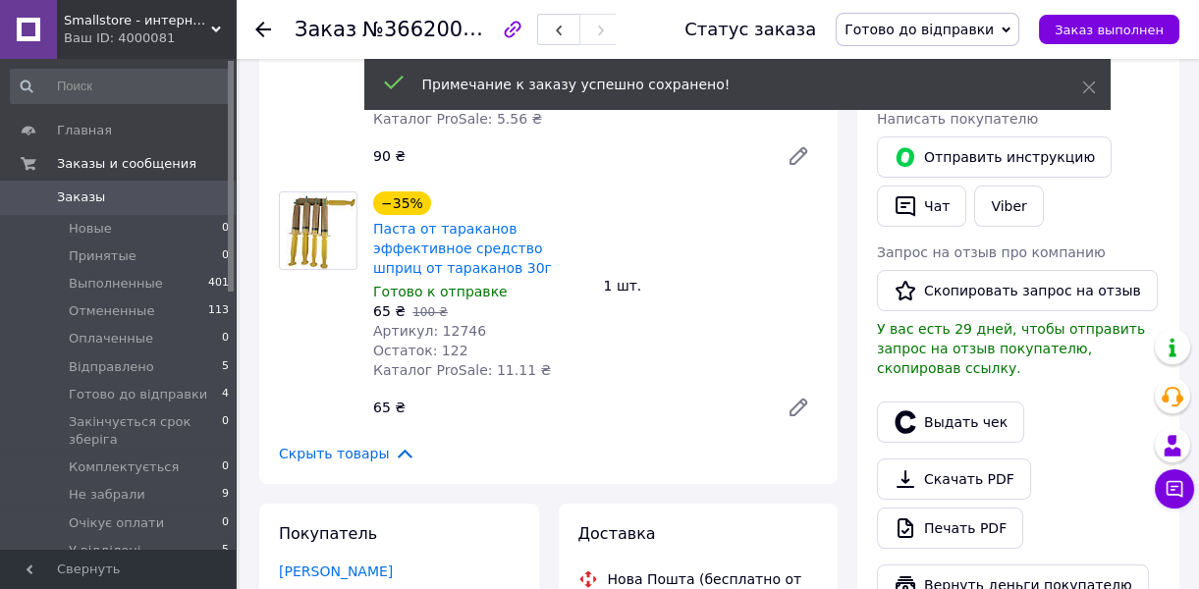
scroll to position [0, 0]
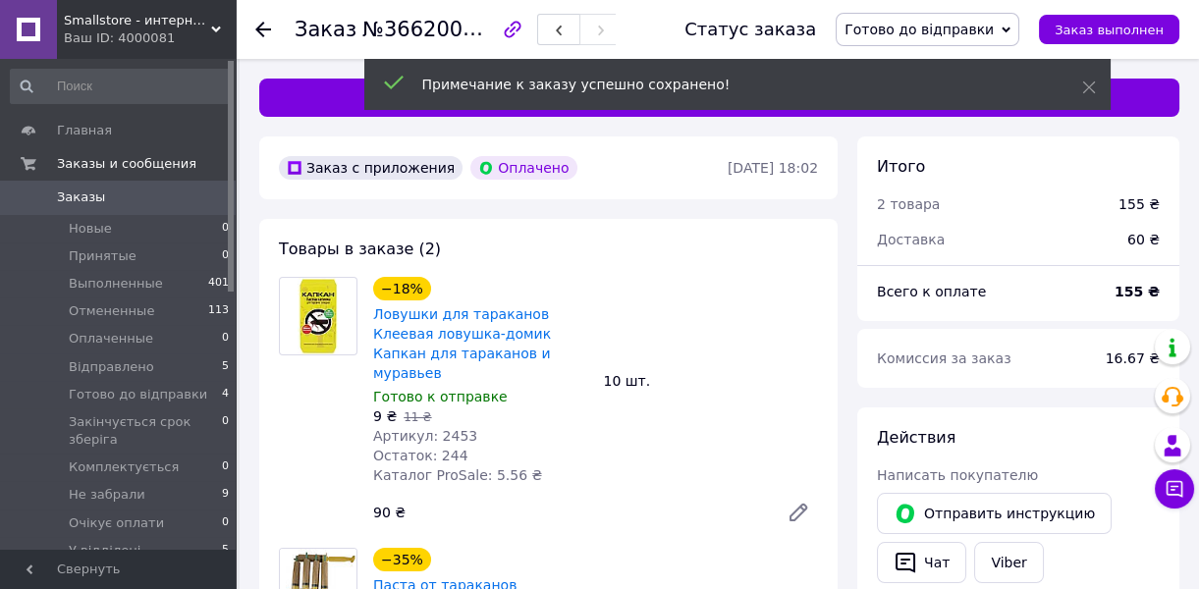
click at [1001, 35] on span "Готово до відправки" at bounding box center [928, 29] width 184 height 33
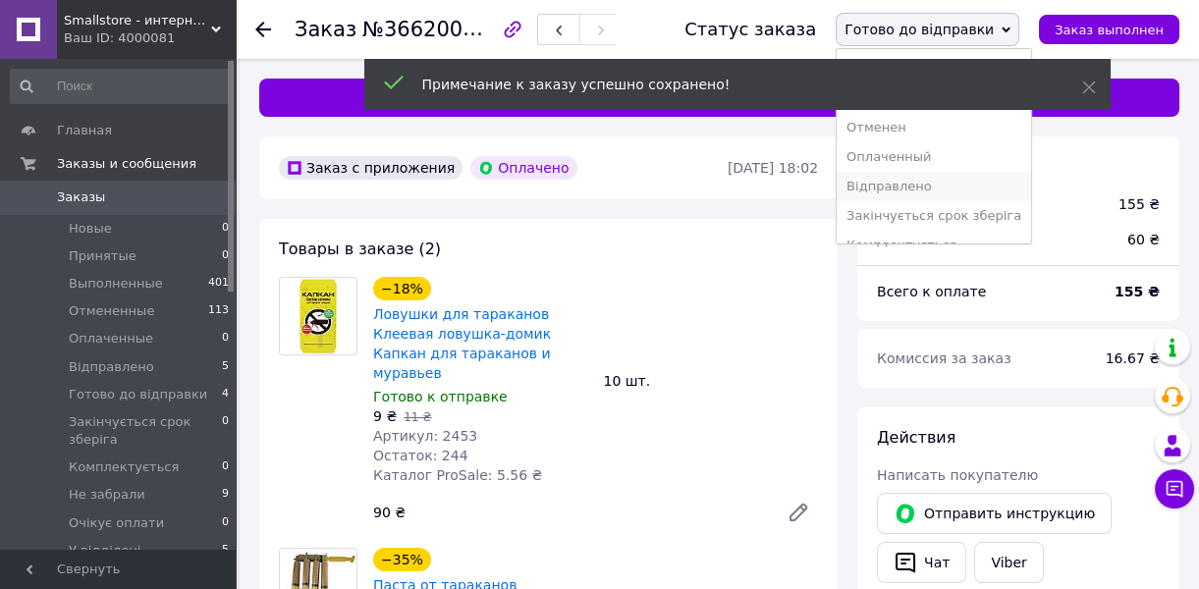
click at [994, 172] on li "Відправлено" at bounding box center [934, 186] width 194 height 29
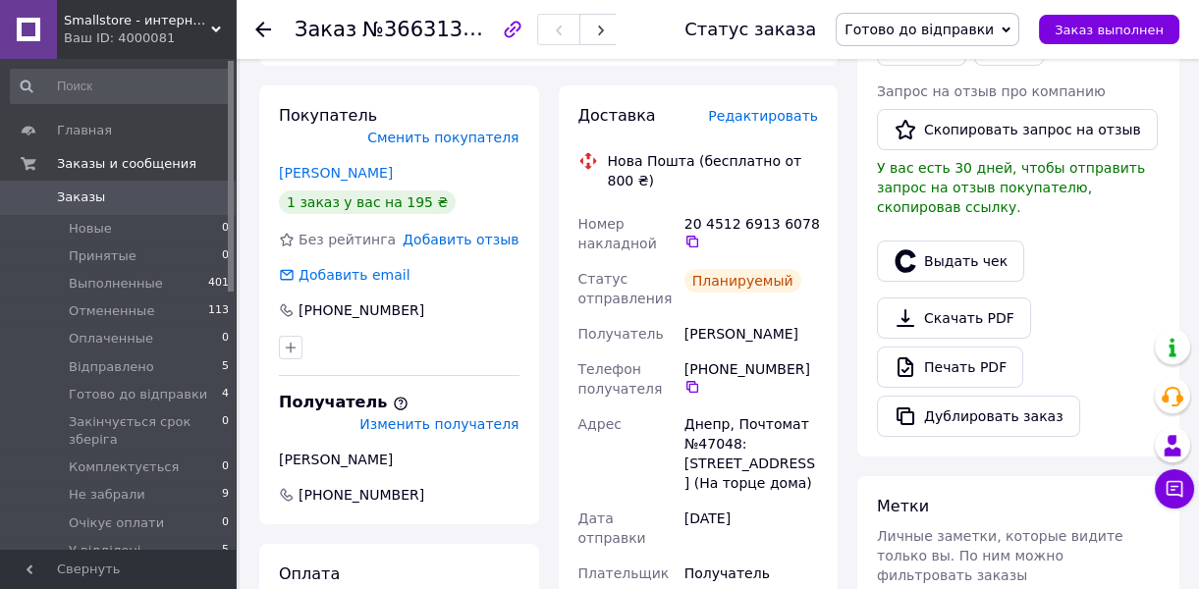
scroll to position [773, 0]
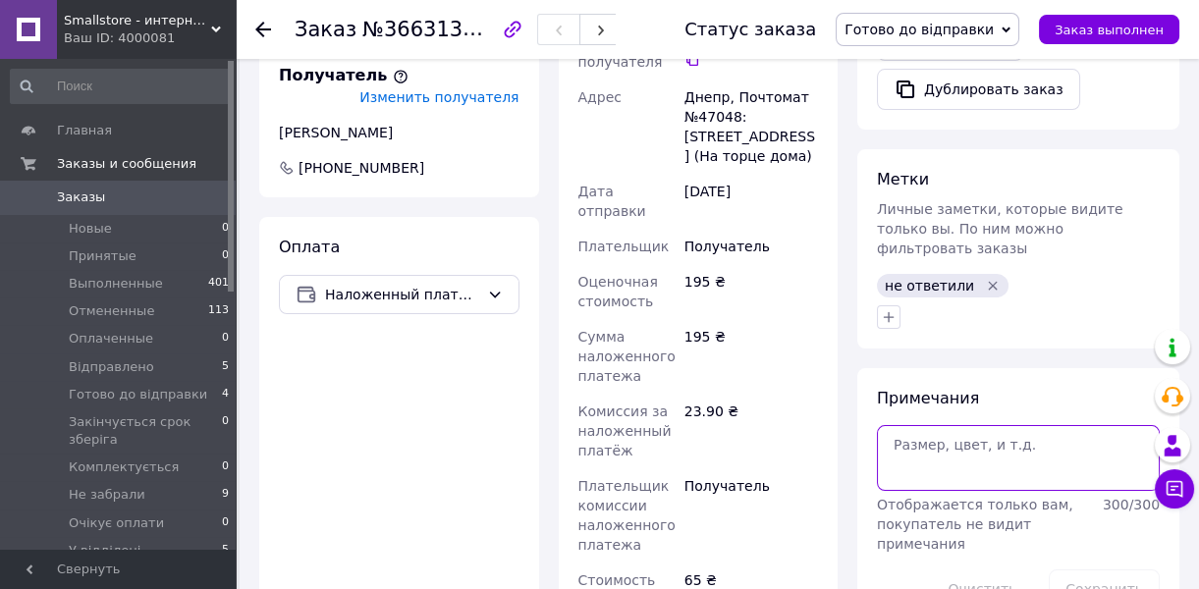
click at [947, 425] on textarea at bounding box center [1018, 457] width 283 height 65
paste textarea "Чек № kiFPnZHkNSw 12.10.2025 об 18-58-58 ОНЛАЙН"
type textarea "Чек № kiFPnZHkNSw 12.10.2025 об 18-58-58 ОНЛАЙН"
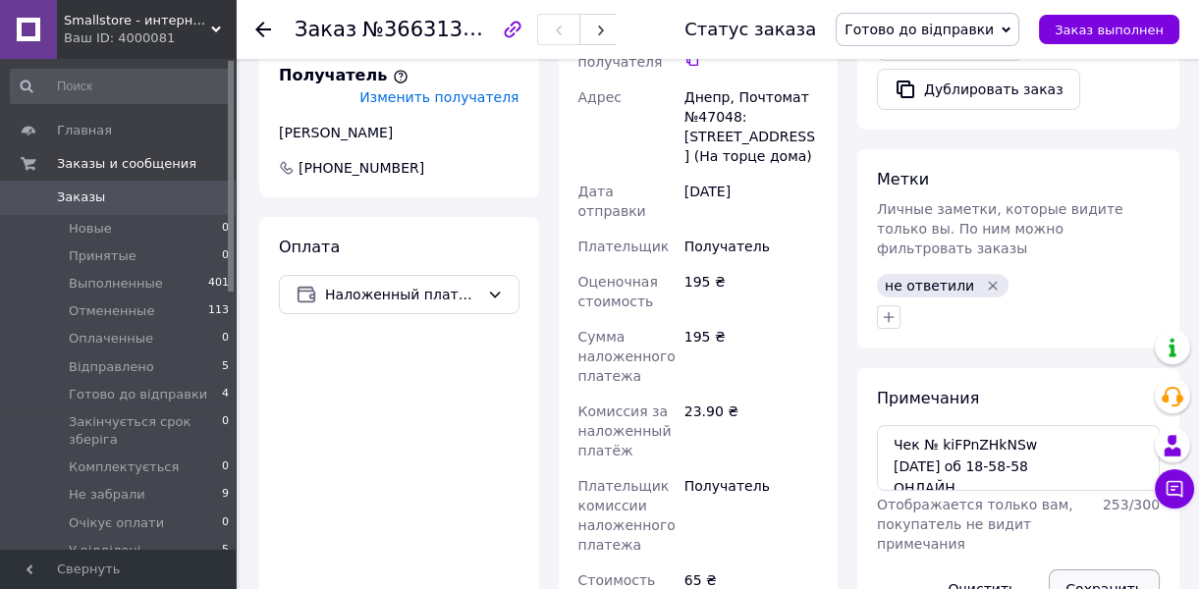
click at [1126, 570] on button "Сохранить" at bounding box center [1104, 589] width 111 height 39
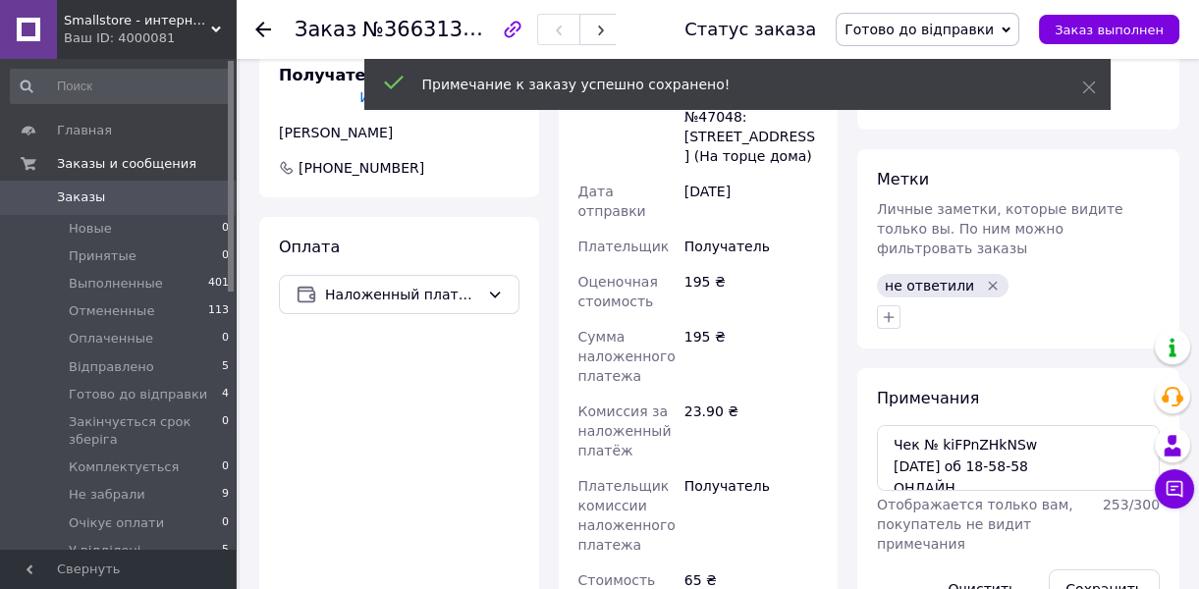
click at [985, 278] on icon "Удалить метку" at bounding box center [993, 286] width 16 height 16
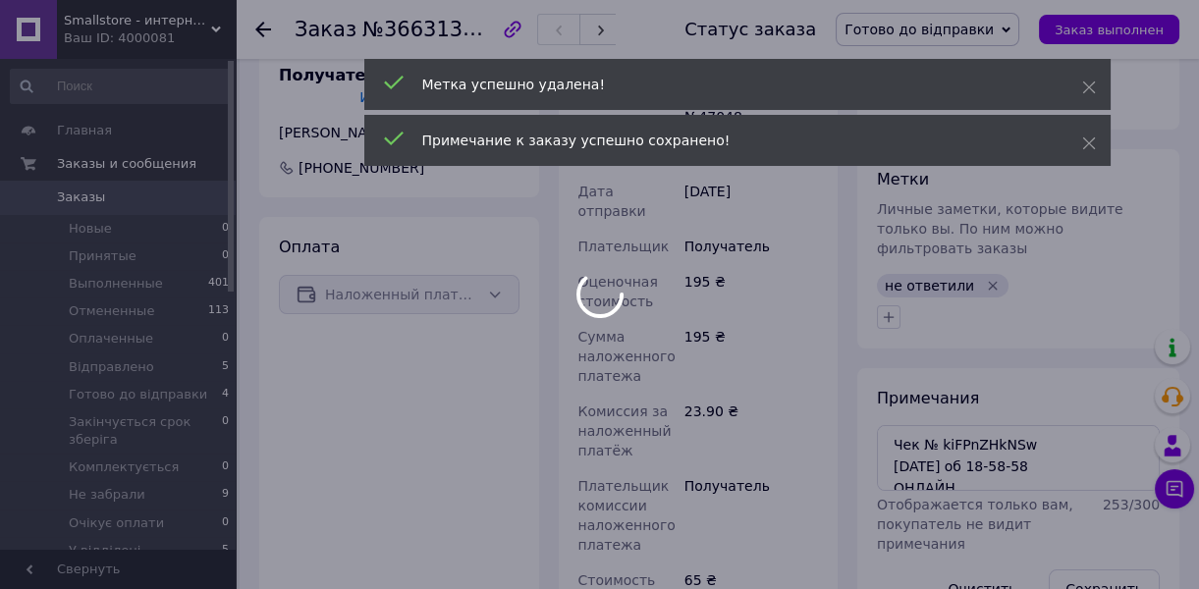
click at [1012, 28] on div at bounding box center [599, 294] width 1199 height 589
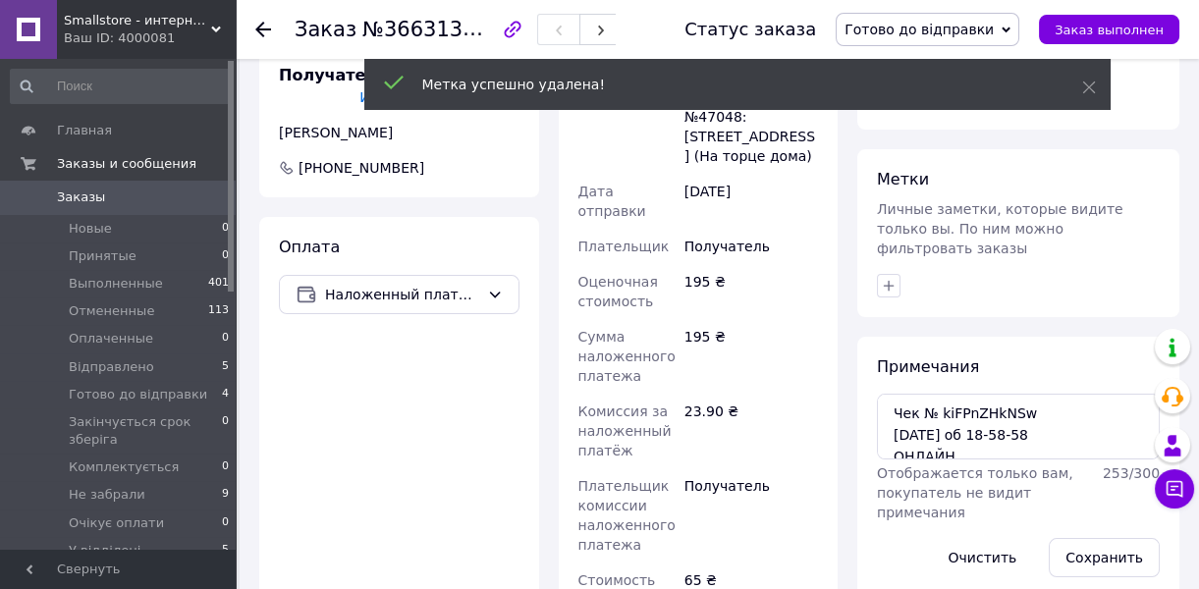
click at [1012, 28] on span "Готово до відправки" at bounding box center [928, 29] width 184 height 33
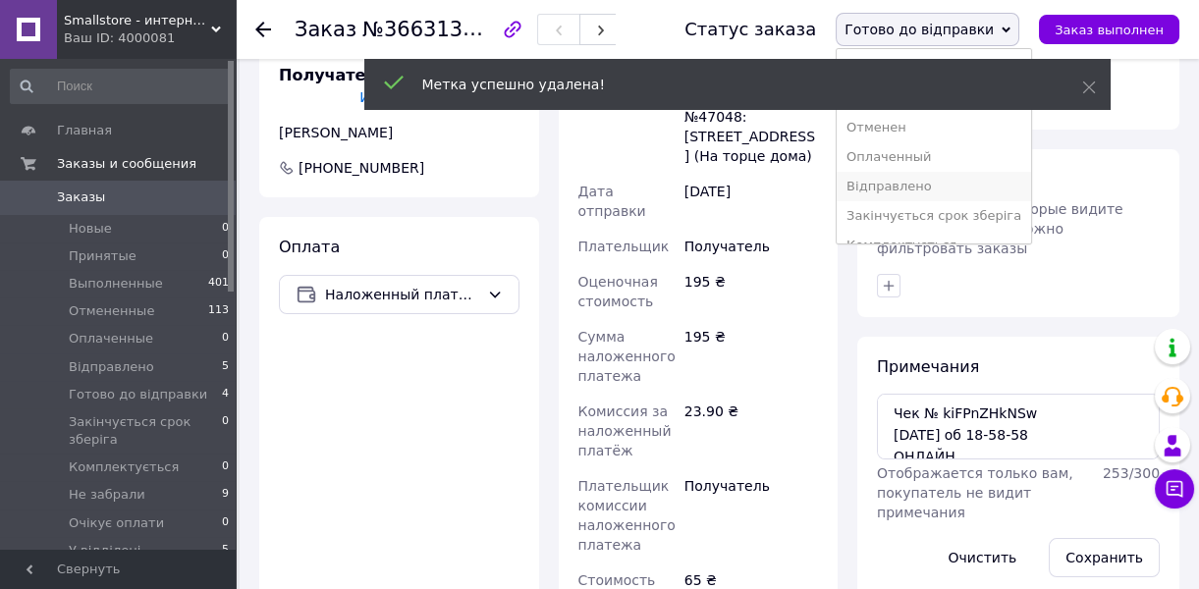
click at [979, 172] on li "Відправлено" at bounding box center [934, 186] width 194 height 29
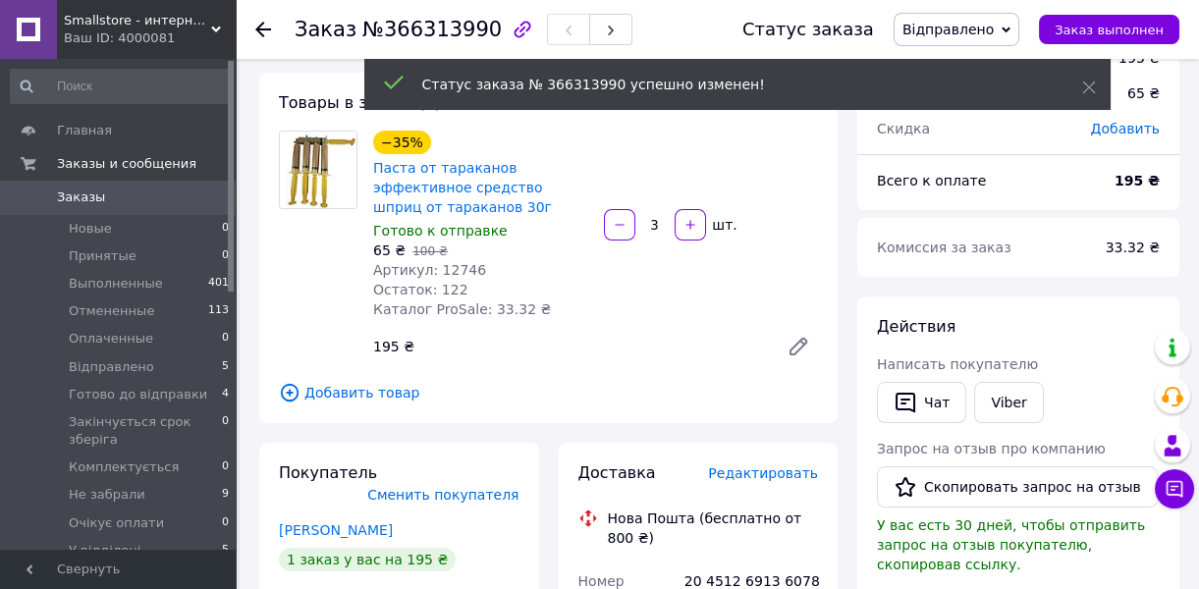
scroll to position [0, 0]
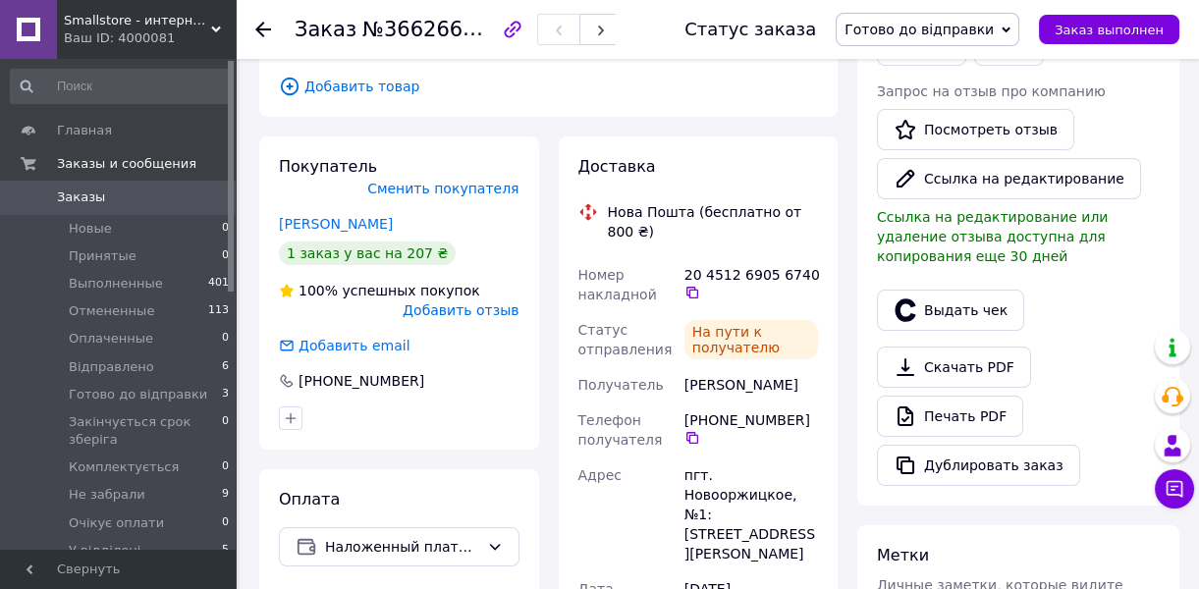
scroll to position [803, 0]
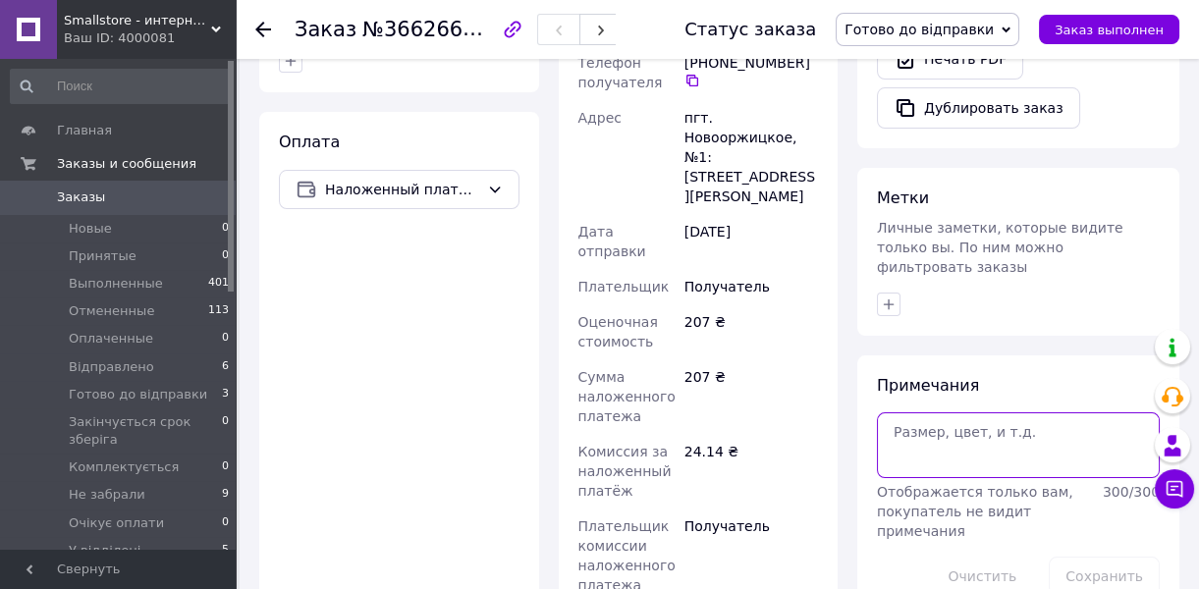
click at [963, 412] on textarea at bounding box center [1018, 444] width 283 height 65
paste textarea "Чек № _64ENRBS6Ck 12.10.2025 об 19-00-01 ОНЛАЙН"
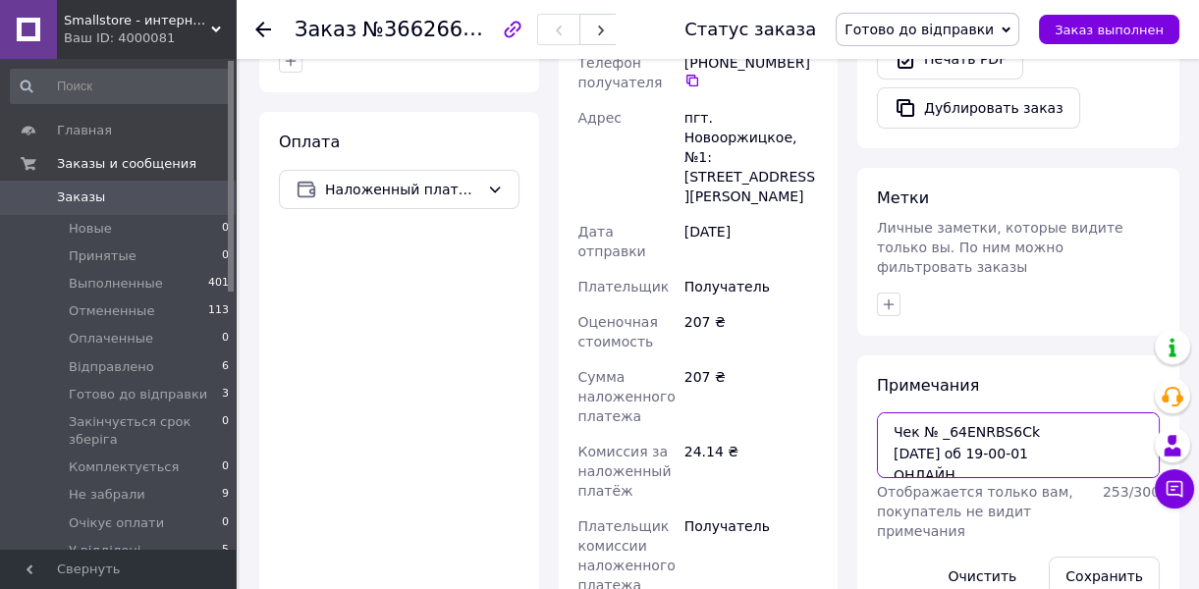
type textarea "Чек № _64ENRBS6Ck 12.10.2025 об 19-00-01 ОНЛАЙН"
click at [1100, 557] on button "Сохранить" at bounding box center [1104, 576] width 111 height 39
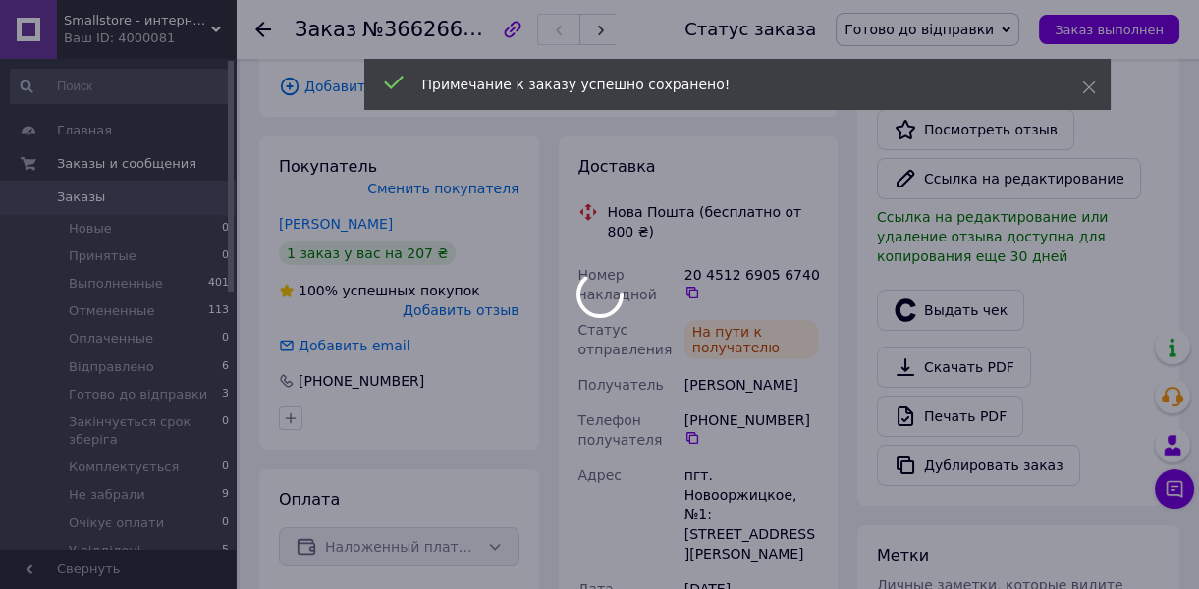
scroll to position [0, 0]
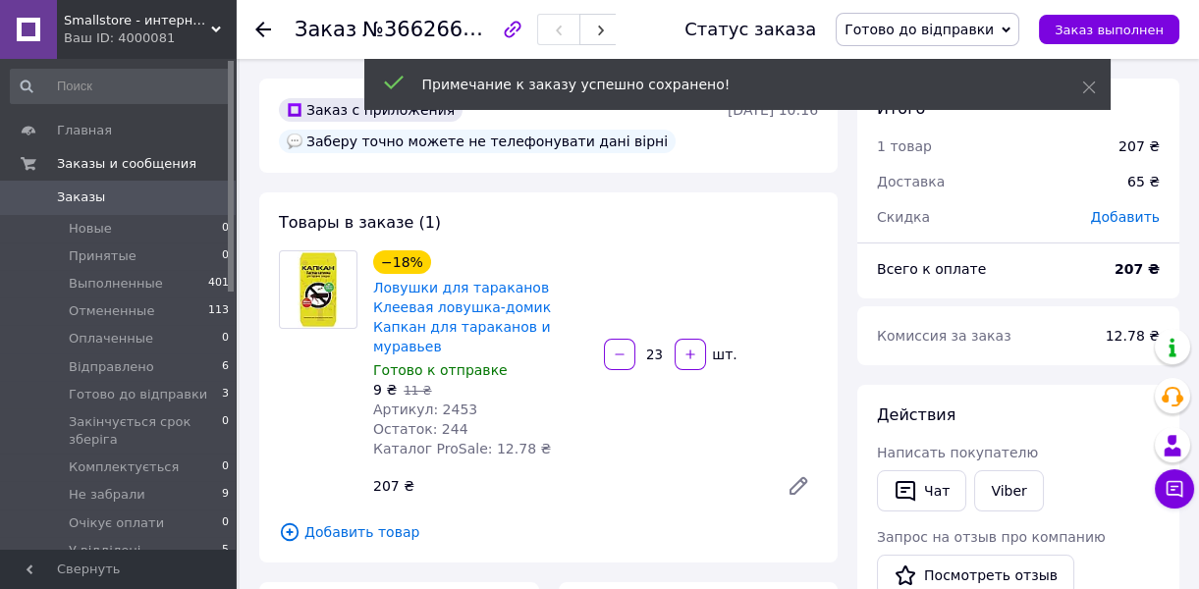
click at [1014, 28] on span "Готово до відправки" at bounding box center [928, 29] width 184 height 33
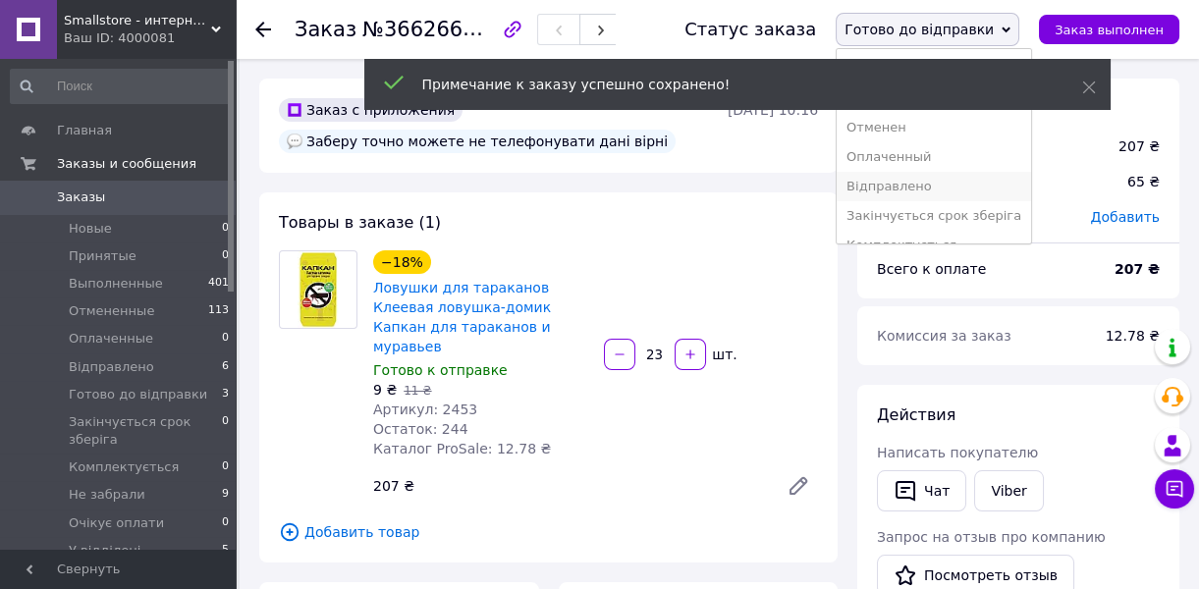
click at [973, 172] on li "Відправлено" at bounding box center [934, 186] width 194 height 29
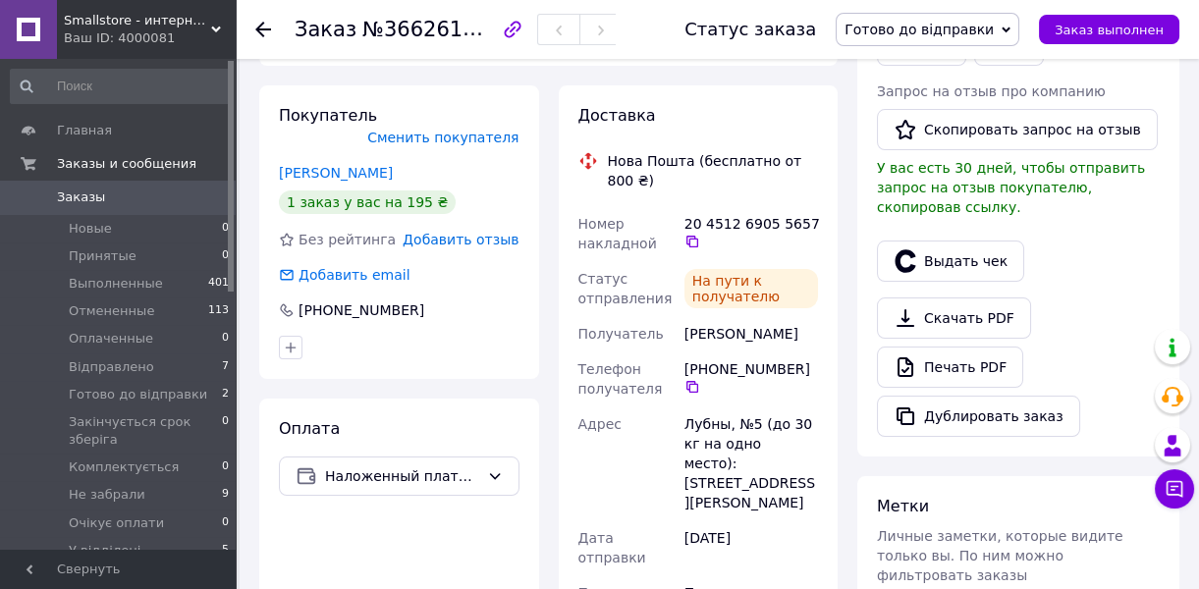
scroll to position [803, 0]
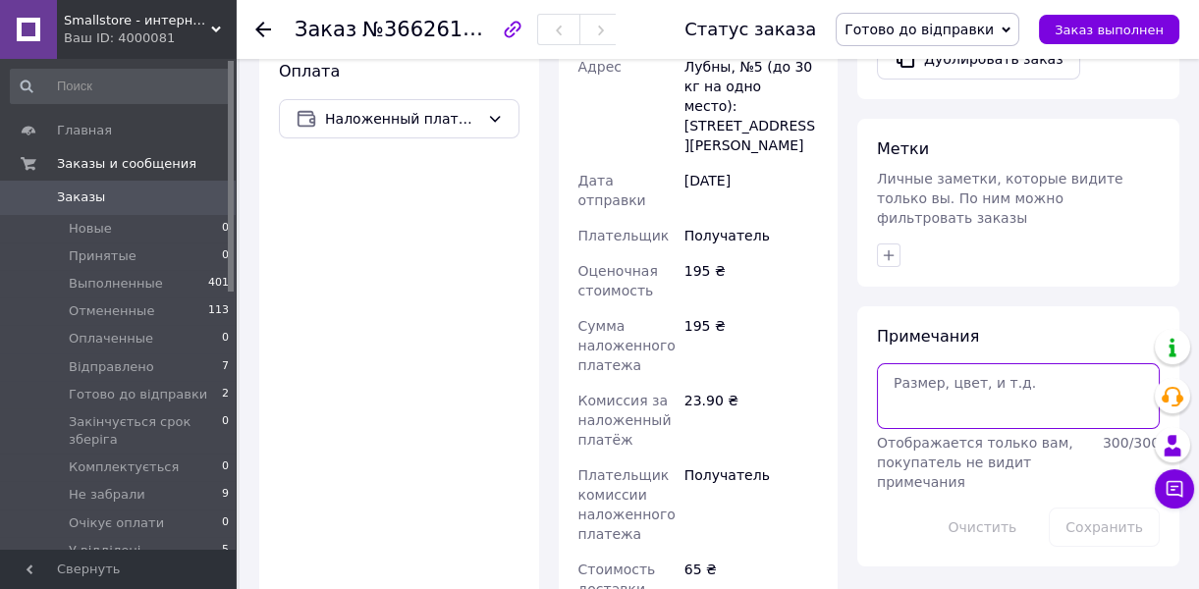
click at [968, 363] on textarea at bounding box center [1018, 395] width 283 height 65
paste textarea "Чек № RlYnxfpmn-E [DATE] об [DATE] ОНЛАЙН"
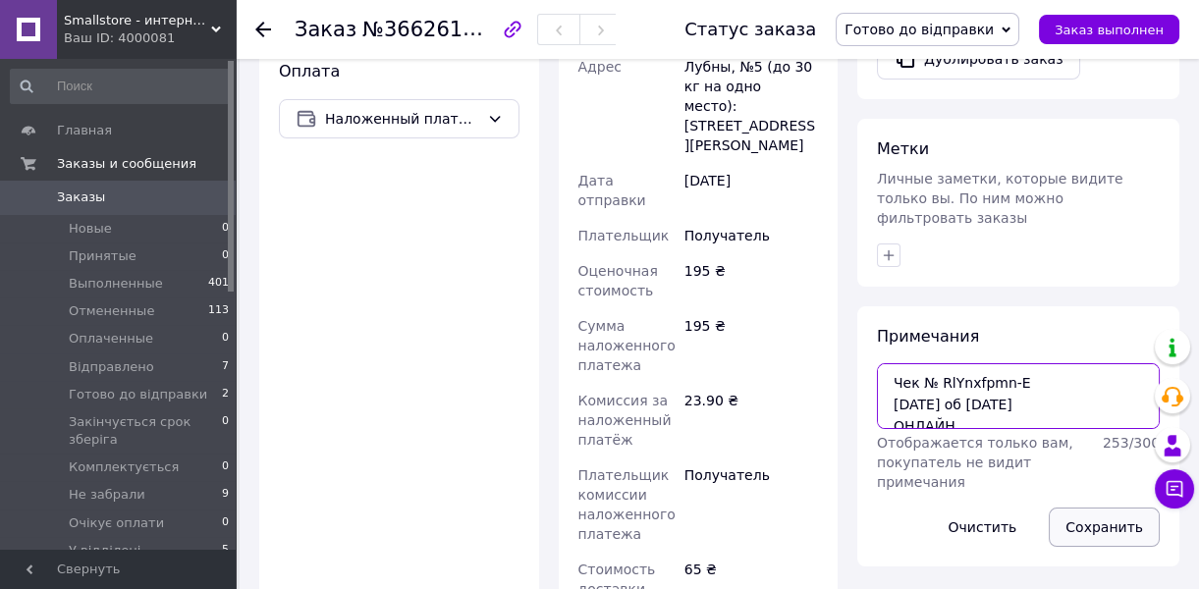
type textarea "Чек № RlYnxfpmn-E [DATE] об [DATE] ОНЛАЙН"
click at [1108, 508] on button "Сохранить" at bounding box center [1104, 527] width 111 height 39
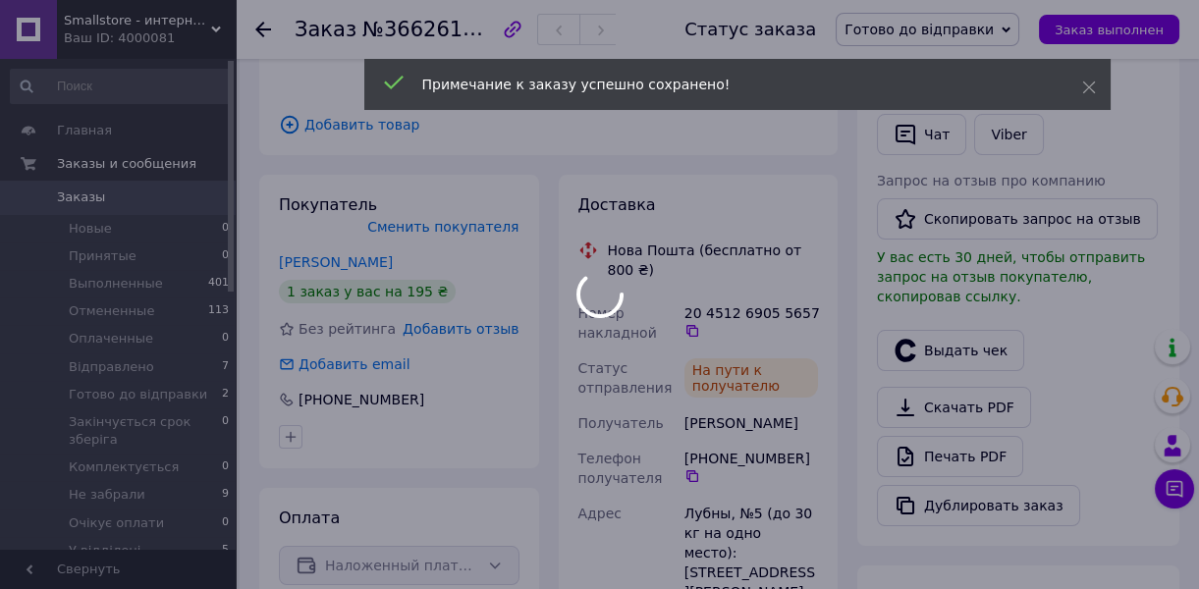
scroll to position [0, 0]
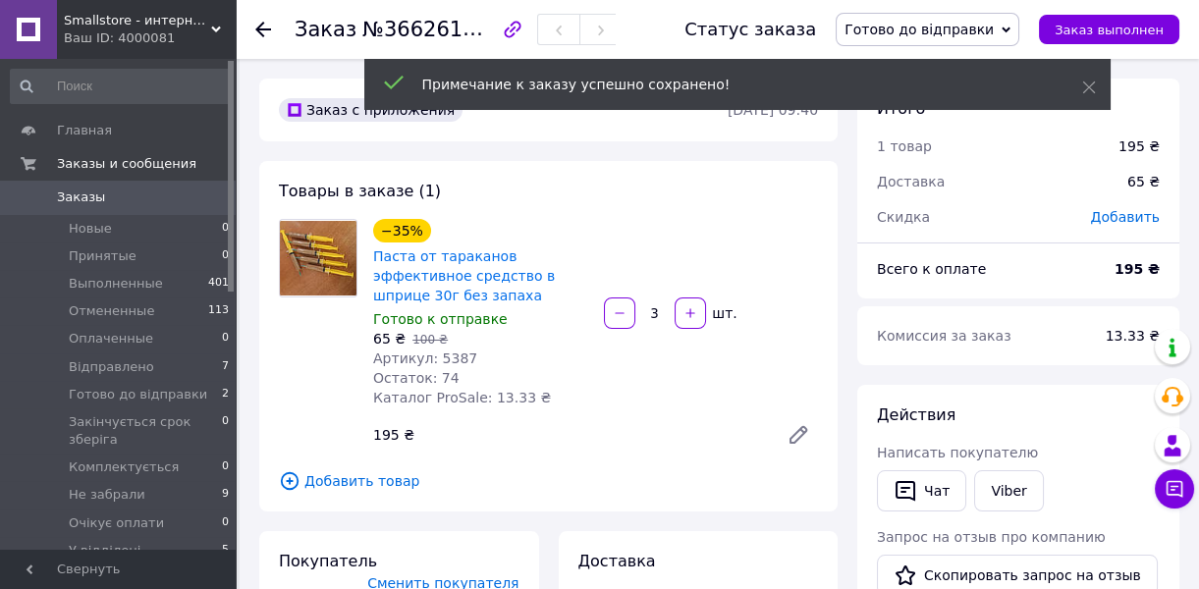
click at [981, 34] on span "Готово до відправки" at bounding box center [928, 29] width 184 height 33
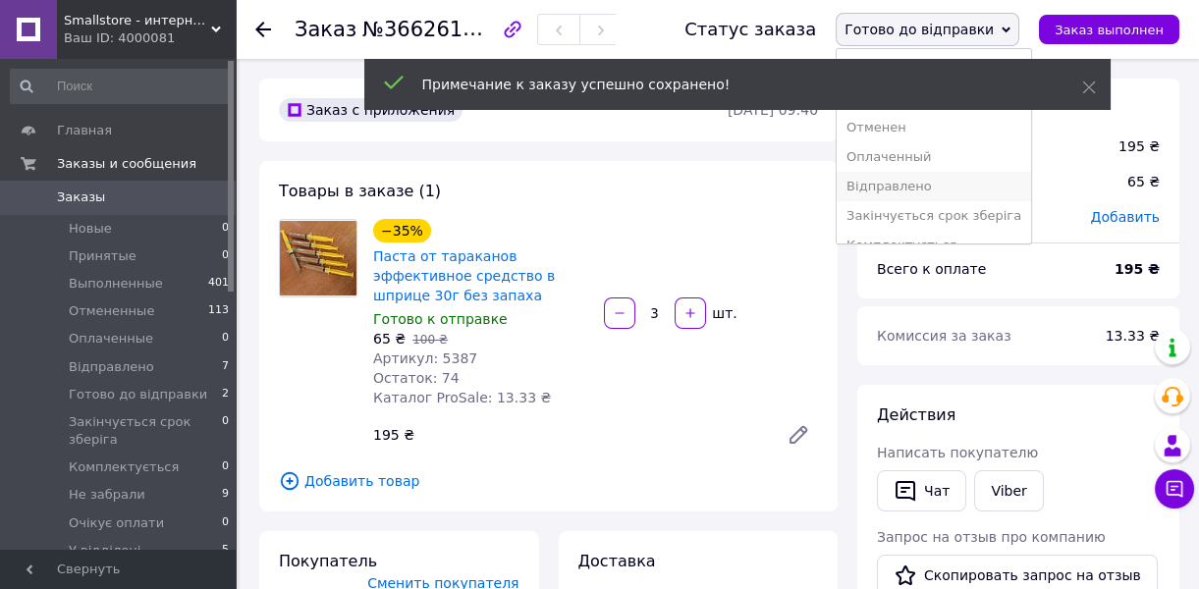
click at [999, 172] on li "Відправлено" at bounding box center [934, 186] width 194 height 29
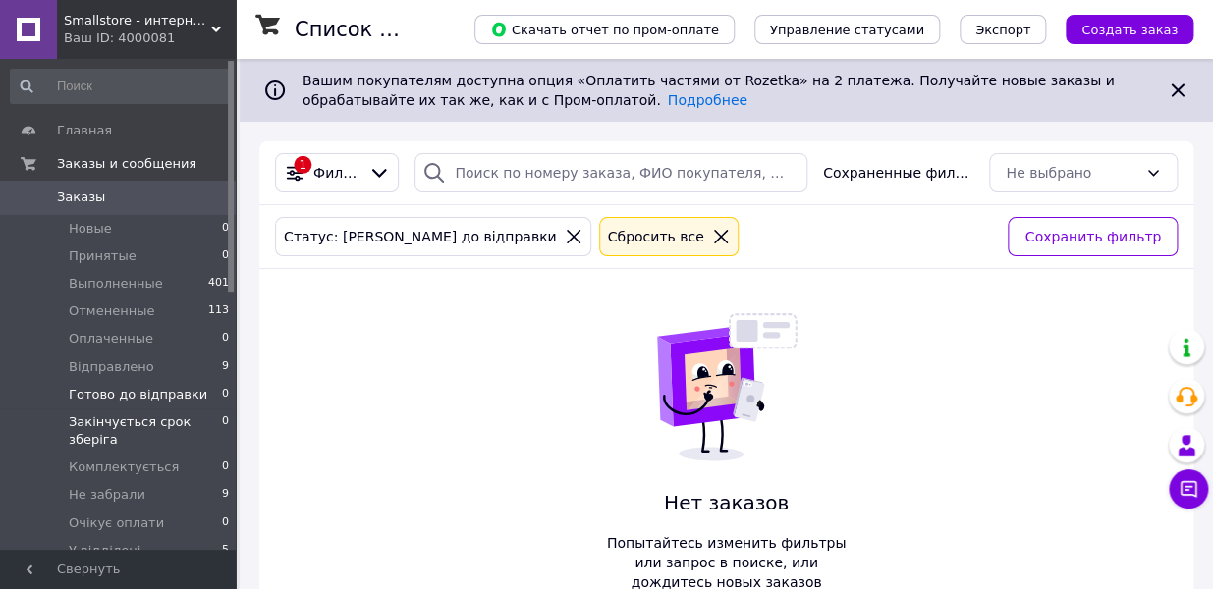
scroll to position [88, 0]
